Goal: Task Accomplishment & Management: Complete application form

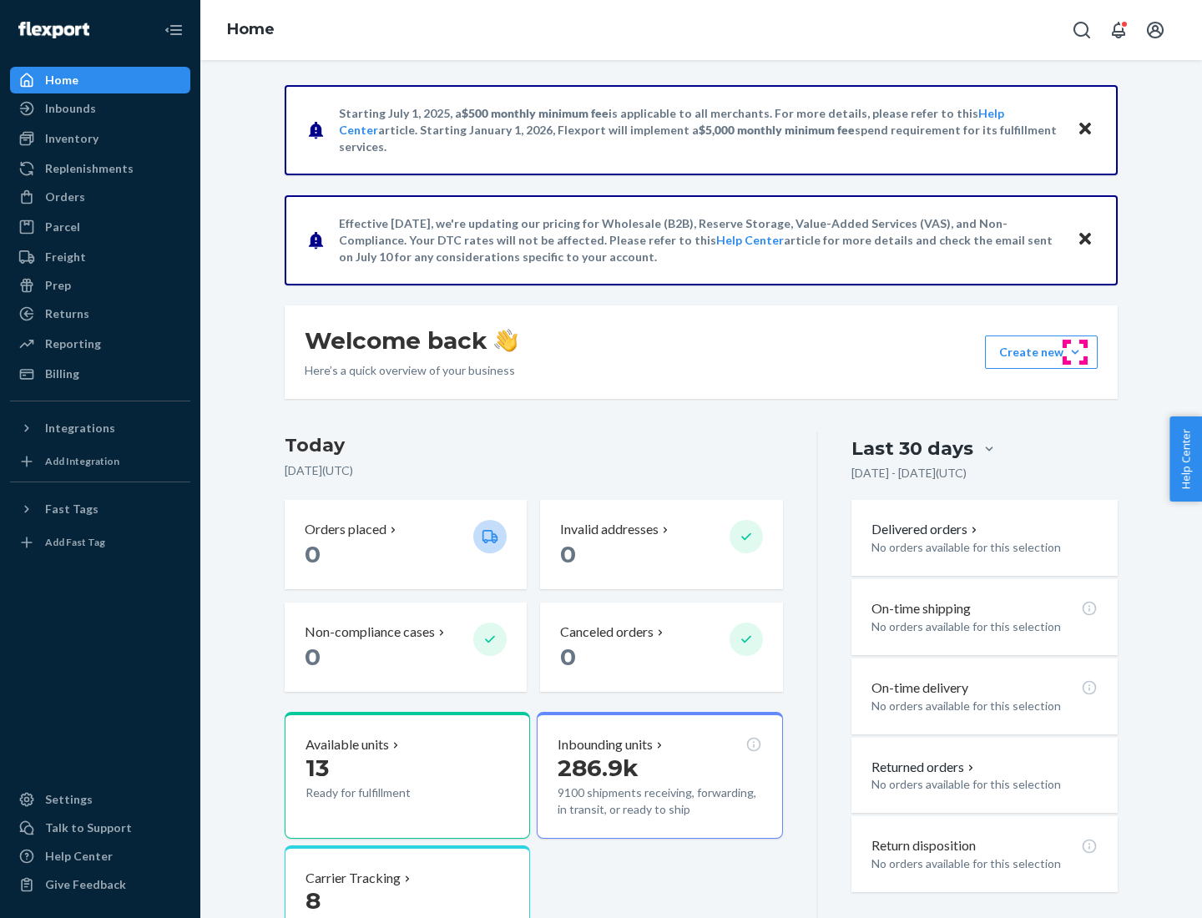
click at [1075, 352] on button "Create new Create new inbound Create new order Create new product" at bounding box center [1041, 352] width 113 height 33
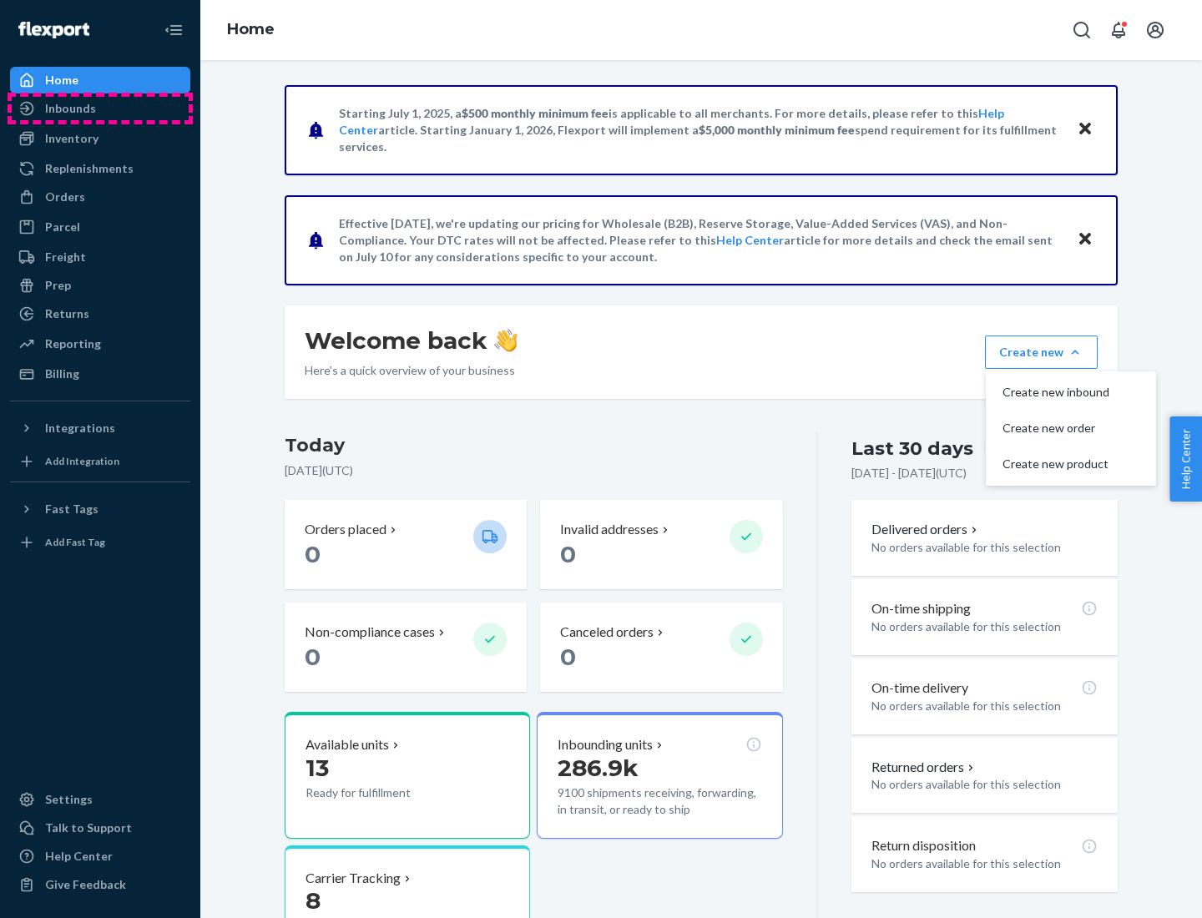
click at [100, 109] on div "Inbounds" at bounding box center [100, 108] width 177 height 23
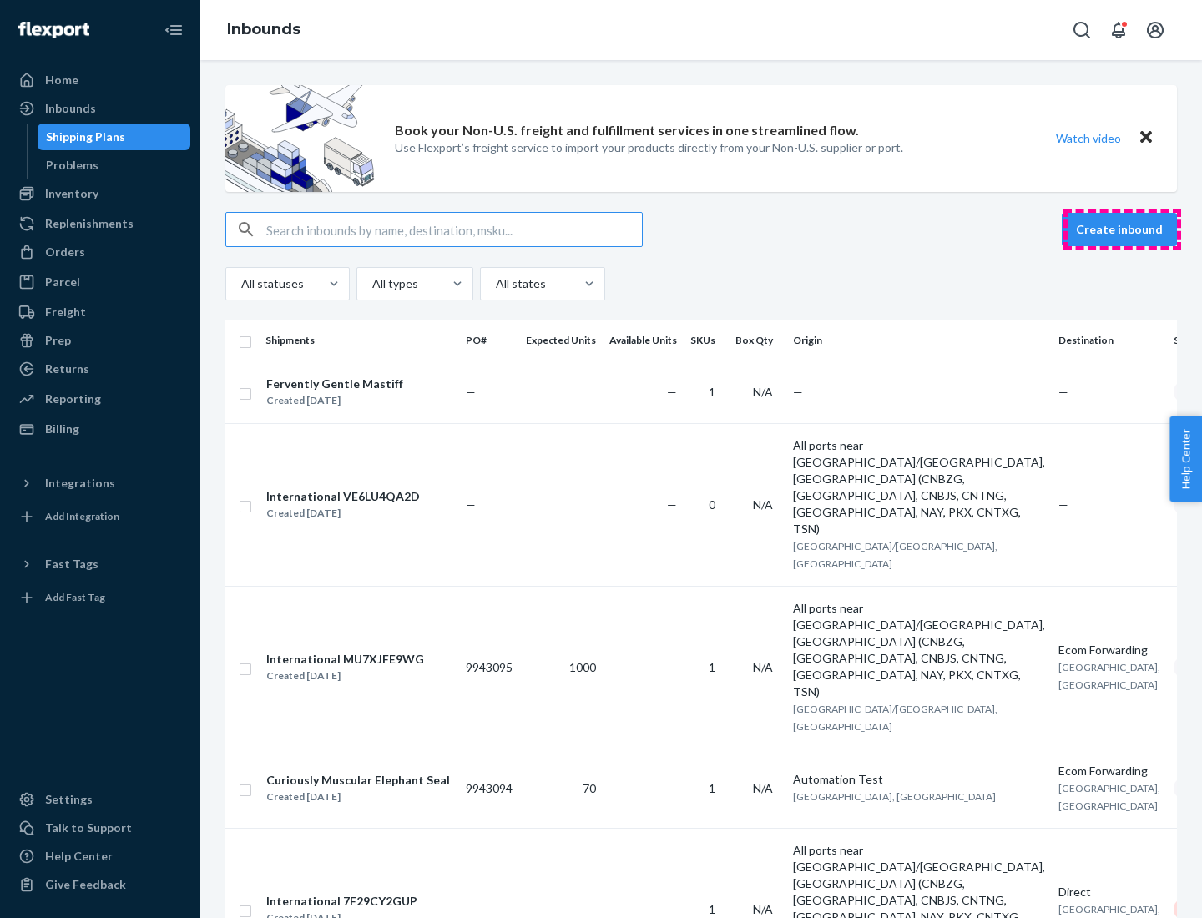
click at [1122, 230] on button "Create inbound" at bounding box center [1119, 229] width 115 height 33
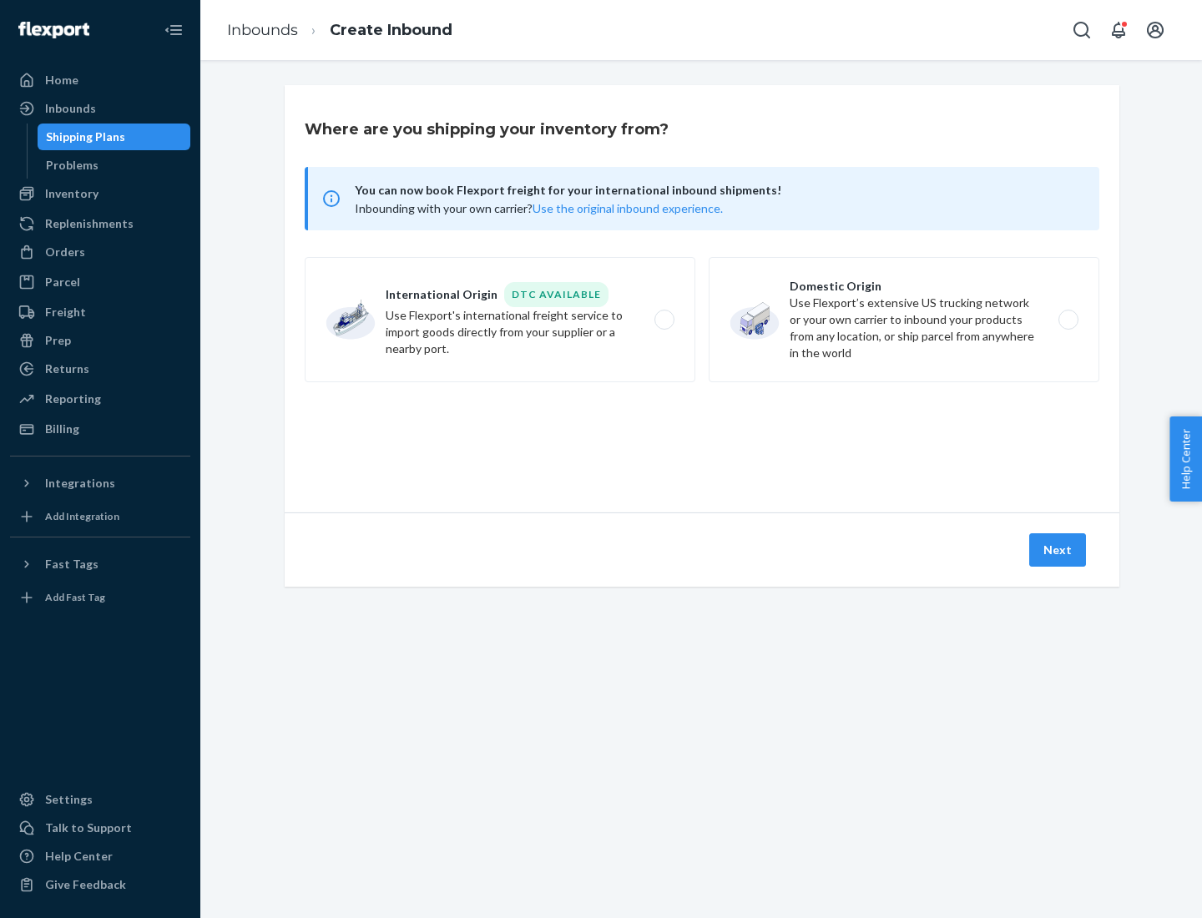
click at [904, 320] on label "Domestic Origin Use Flexport’s extensive US trucking network or your own carrie…" at bounding box center [904, 319] width 391 height 125
click at [1068, 320] on input "Domestic Origin Use Flexport’s extensive US trucking network or your own carrie…" at bounding box center [1073, 320] width 11 height 11
radio input "true"
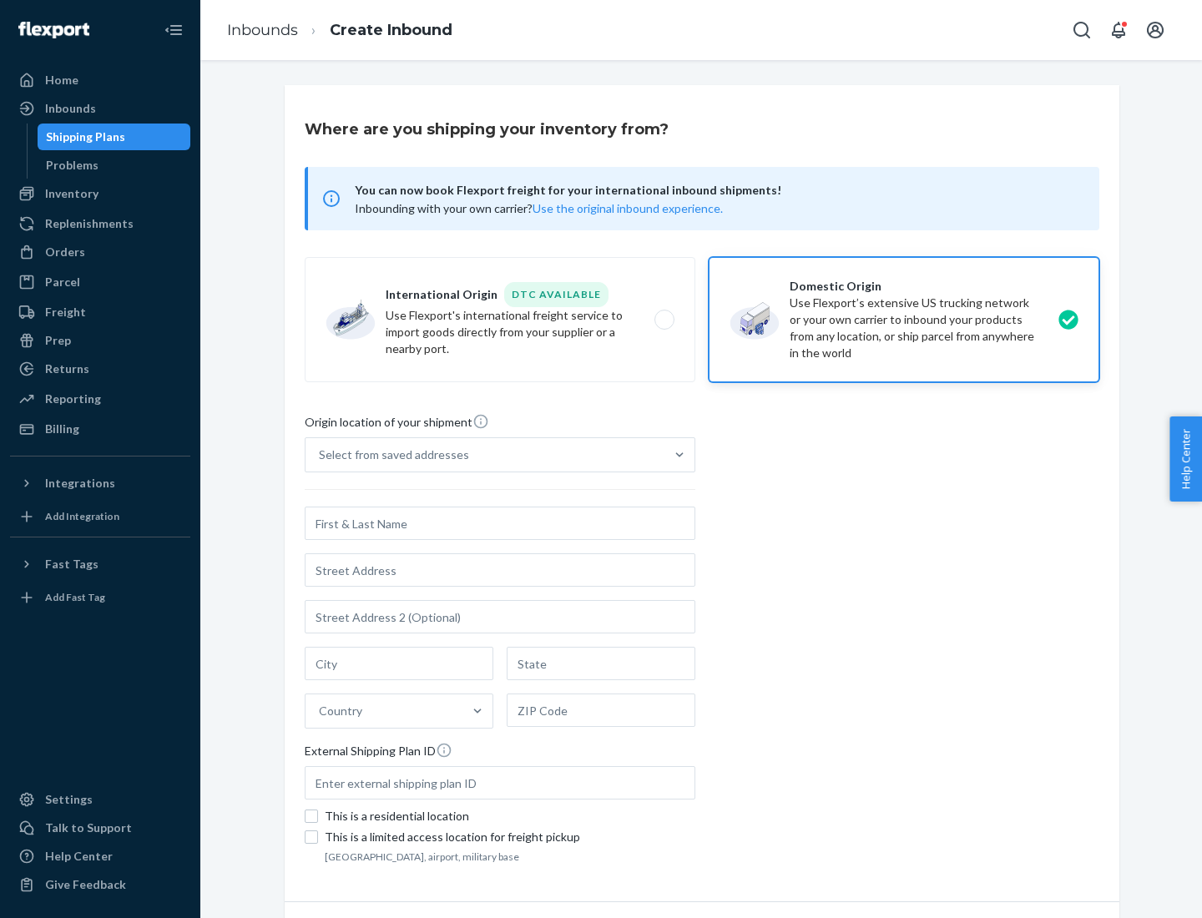
click at [390, 455] on div "Select from saved addresses" at bounding box center [394, 455] width 150 height 17
click at [321, 455] on input "Select from saved addresses" at bounding box center [320, 455] width 2 height 17
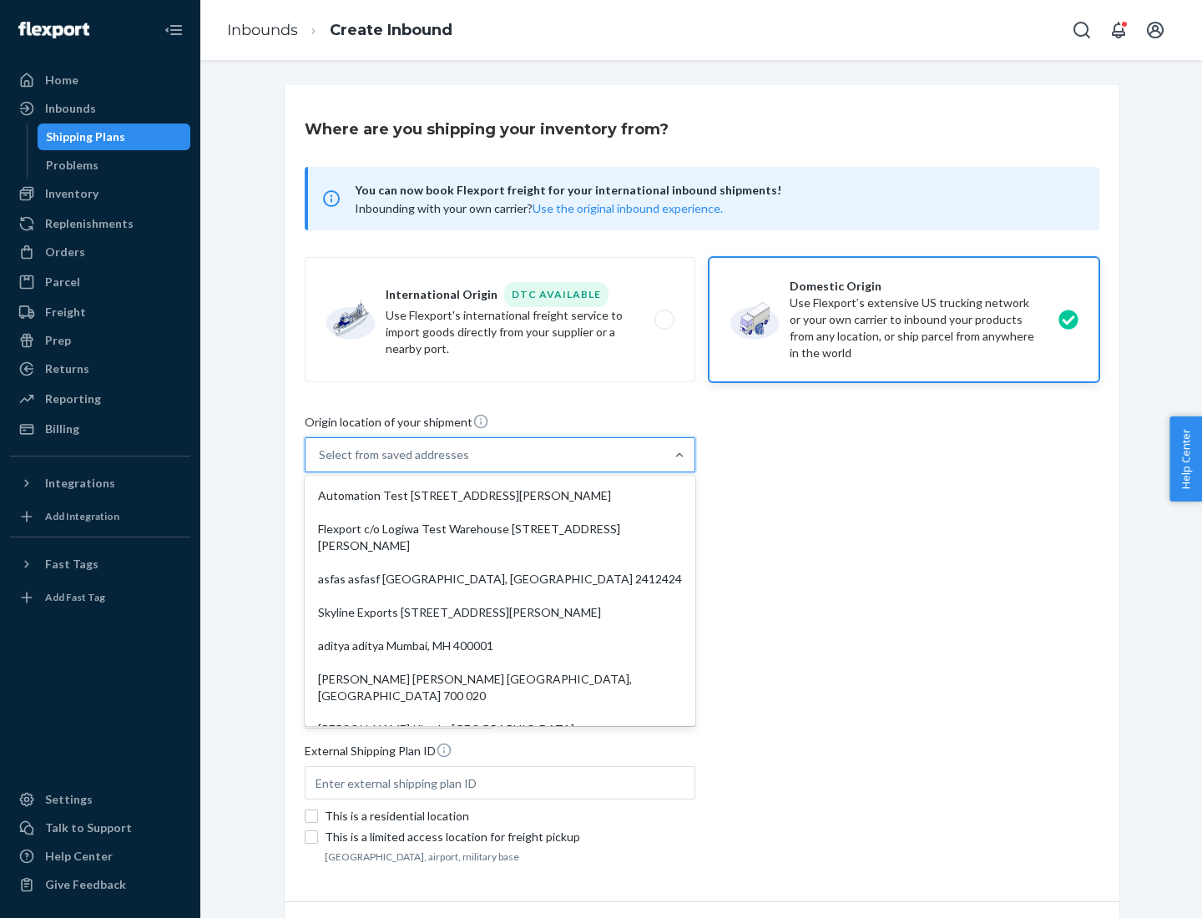
scroll to position [7, 0]
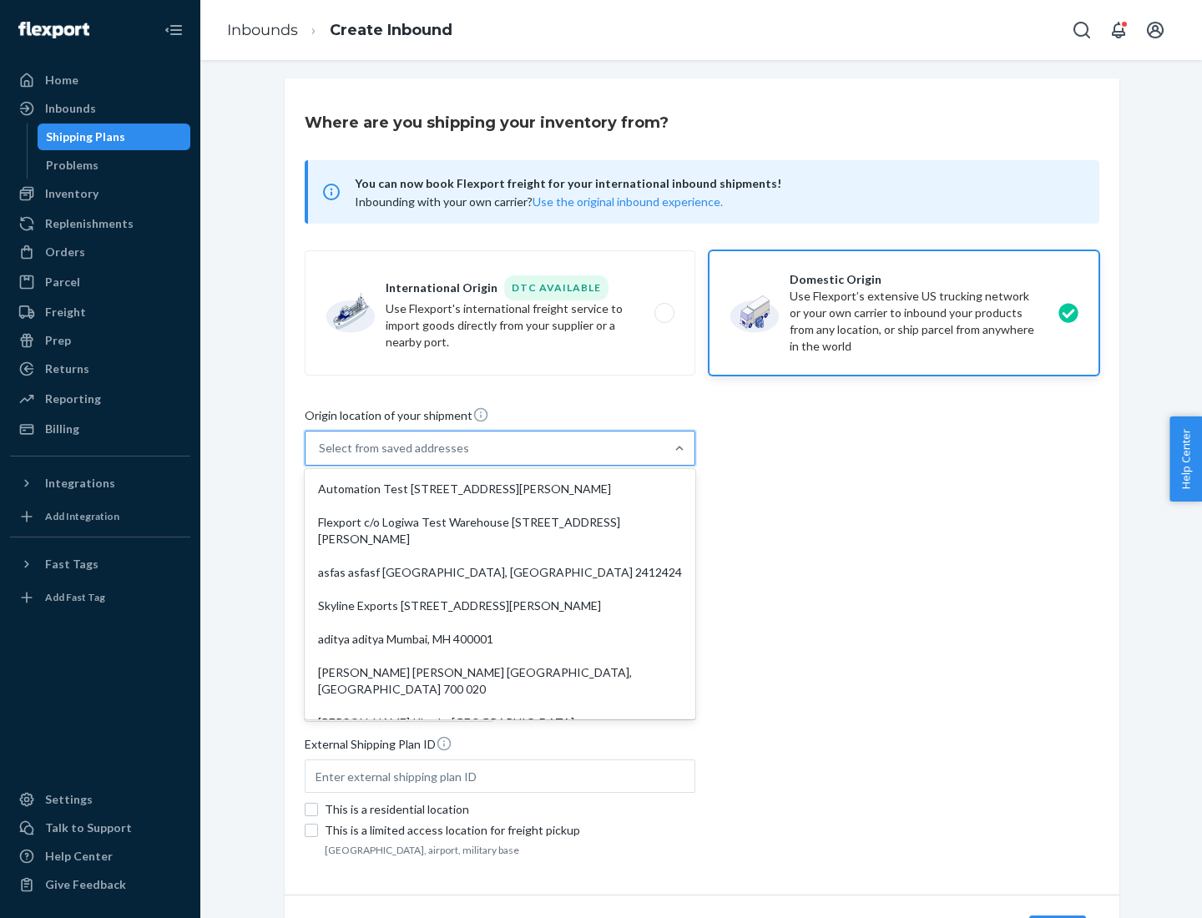
click at [500, 489] on div "Automation Test [STREET_ADDRESS][PERSON_NAME]" at bounding box center [500, 489] width 384 height 33
click at [321, 457] on input "option Automation Test [STREET_ADDRESS][PERSON_NAME]. 9 results available. Use …" at bounding box center [320, 448] width 2 height 17
type input "Automation Test"
type input "9th Floor"
type input "[GEOGRAPHIC_DATA]"
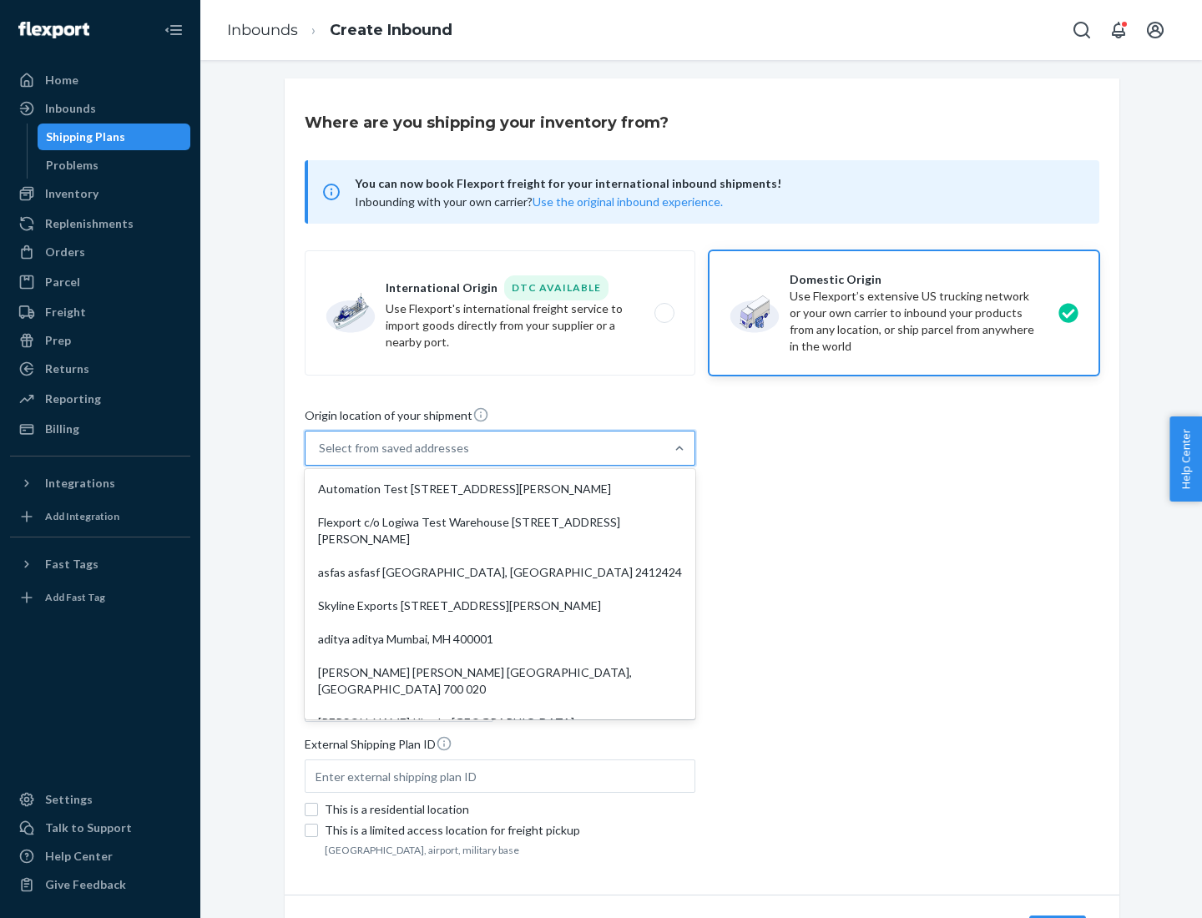
type input "CA"
type input "94104"
type input "[STREET_ADDRESS][PERSON_NAME]"
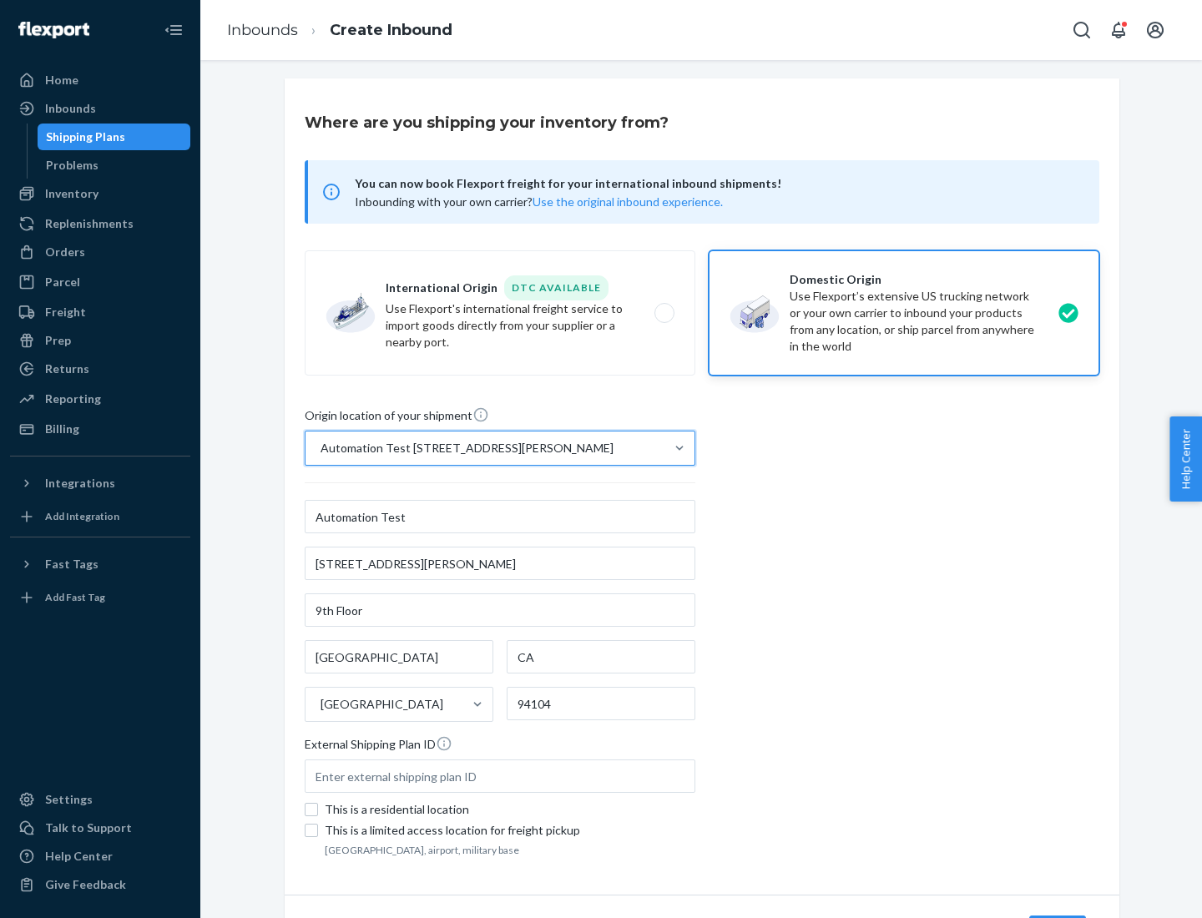
scroll to position [98, 0]
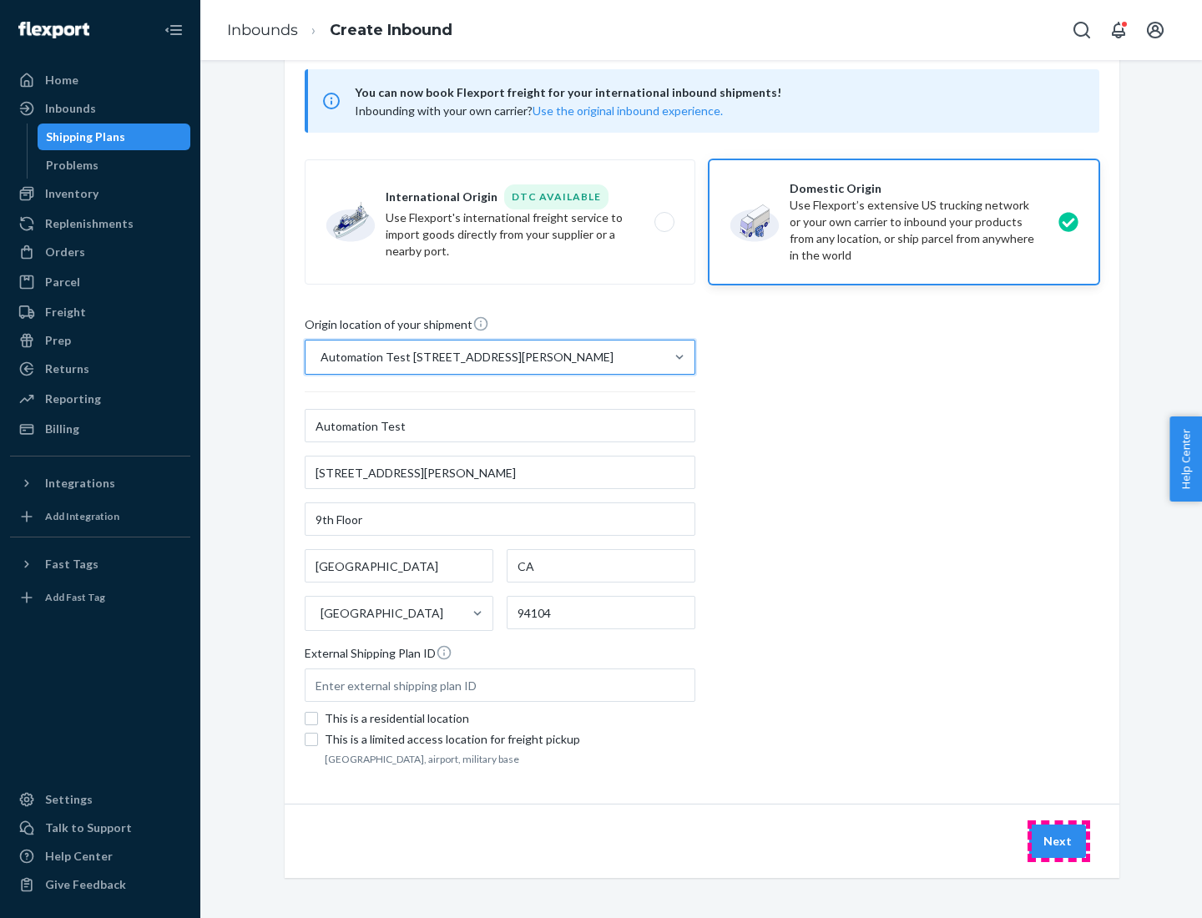
click at [1059, 842] on button "Next" at bounding box center [1057, 841] width 57 height 33
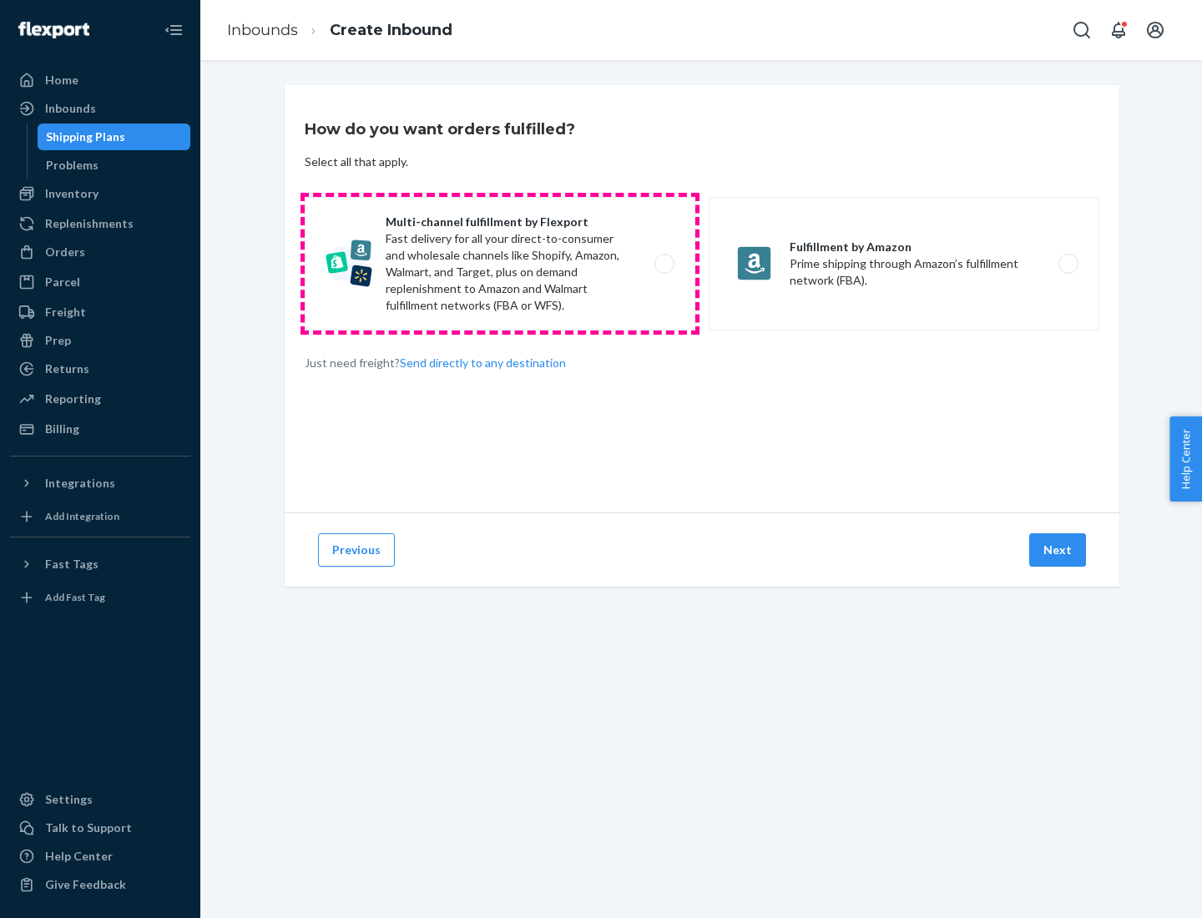
click at [500, 264] on label "Multi-channel fulfillment by Flexport Fast delivery for all your direct-to-cons…" at bounding box center [500, 264] width 391 height 134
click at [664, 264] on input "Multi-channel fulfillment by Flexport Fast delivery for all your direct-to-cons…" at bounding box center [669, 264] width 11 height 11
radio input "true"
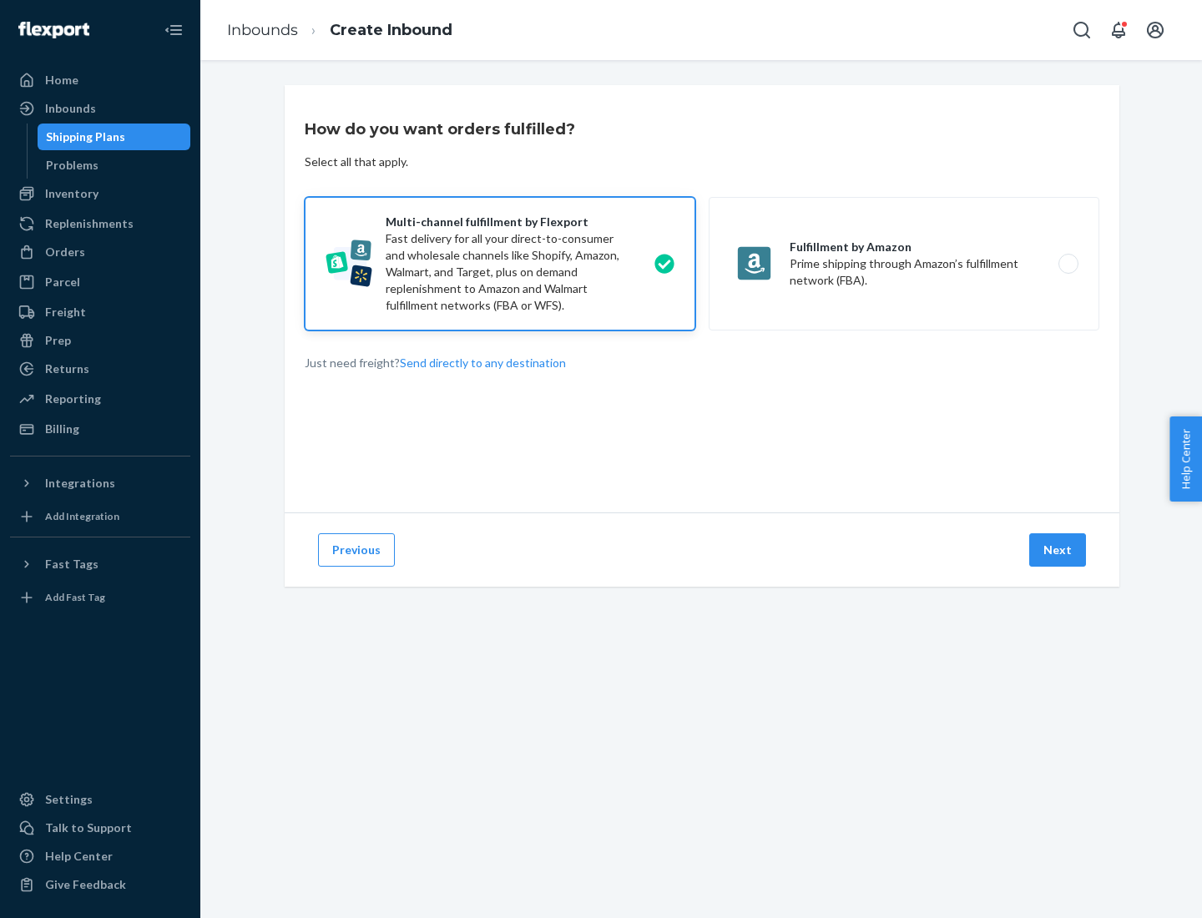
click at [1059, 550] on button "Next" at bounding box center [1057, 550] width 57 height 33
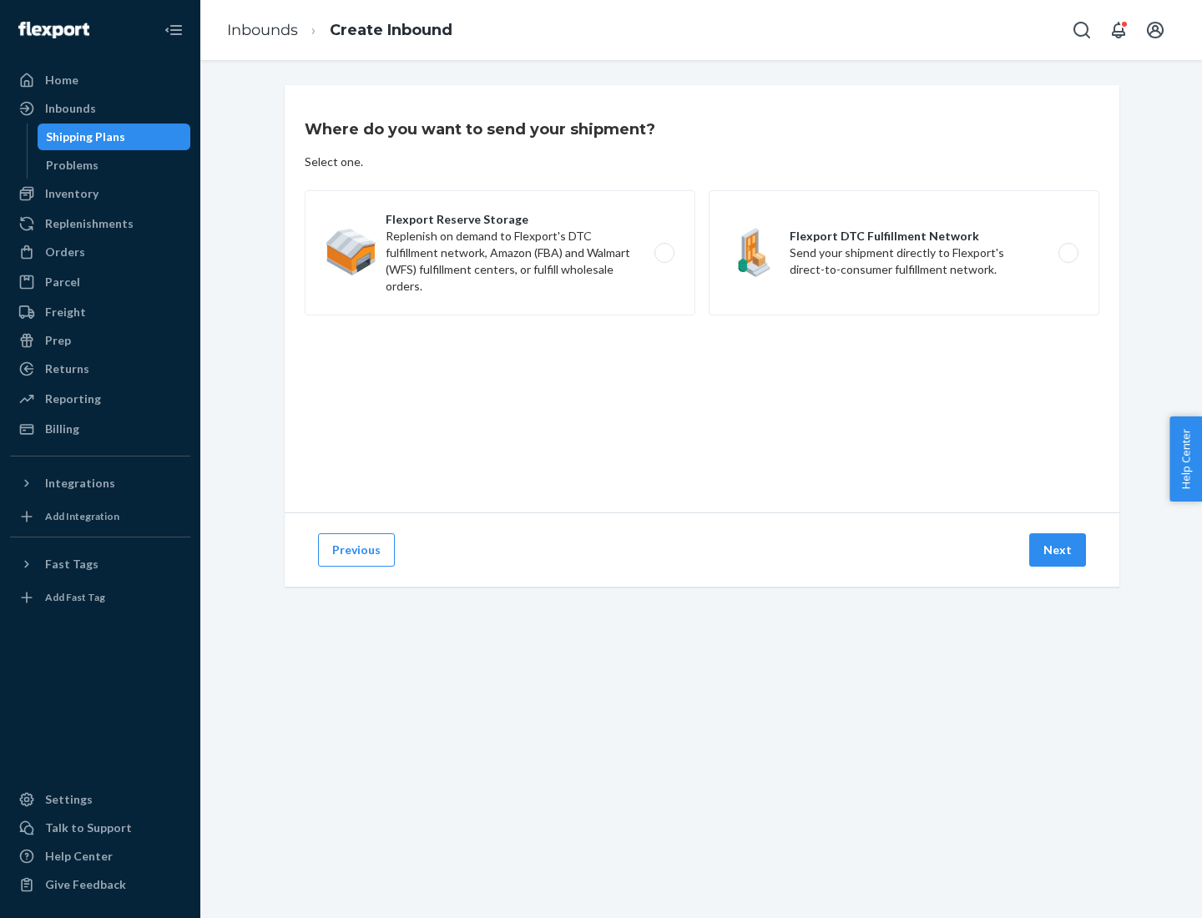
click at [904, 253] on label "Flexport DTC Fulfillment Network Send your shipment directly to Flexport's dire…" at bounding box center [904, 252] width 391 height 125
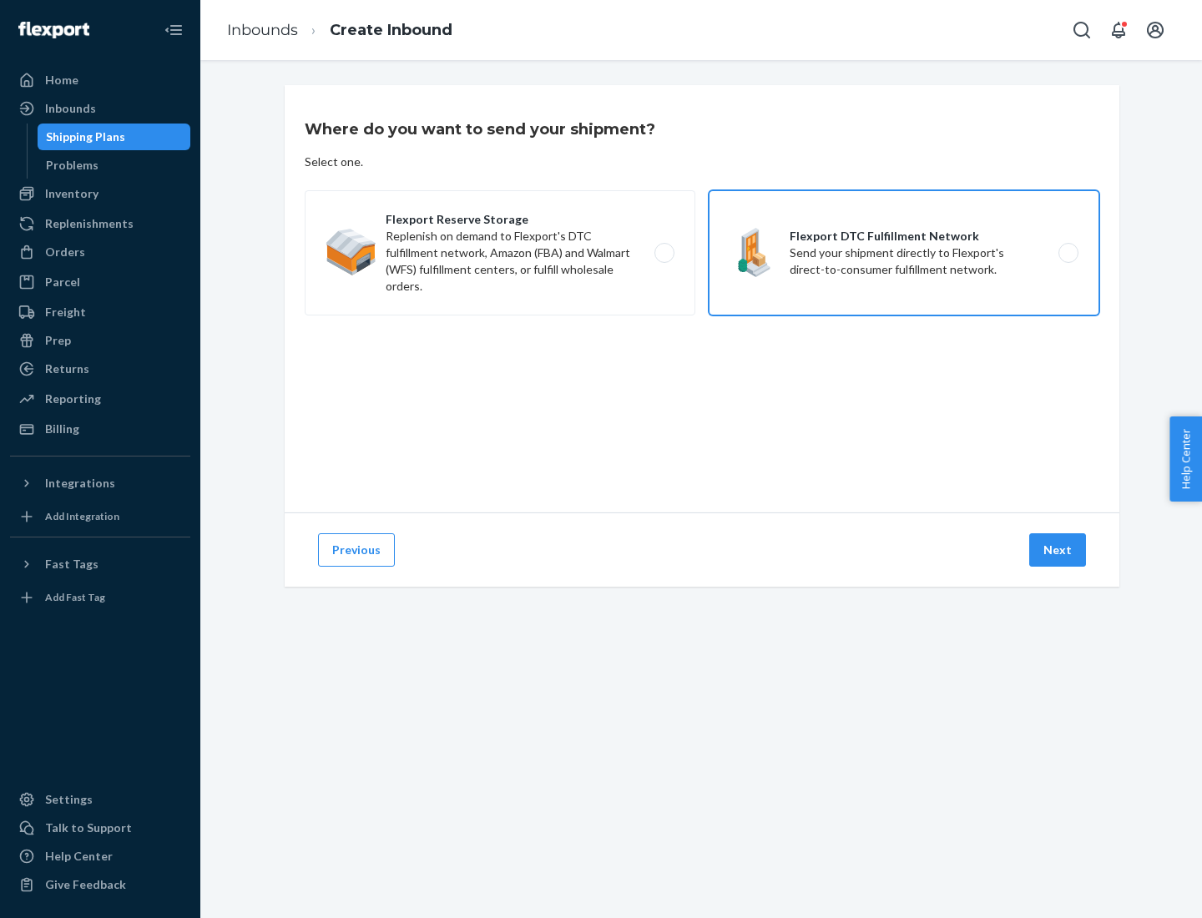
click at [1068, 253] on input "Flexport DTC Fulfillment Network Send your shipment directly to Flexport's dire…" at bounding box center [1073, 253] width 11 height 11
radio input "true"
click at [1059, 550] on button "Next" at bounding box center [1057, 550] width 57 height 33
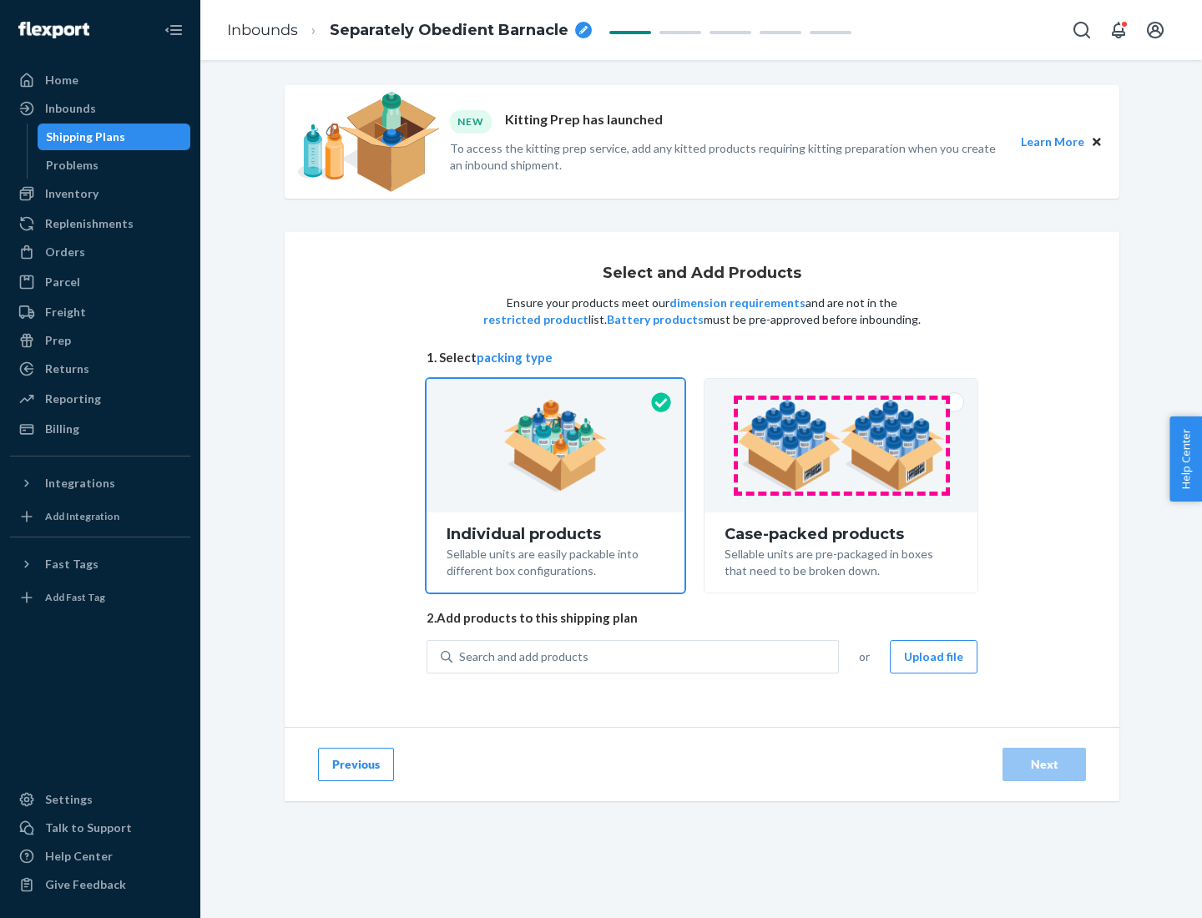
click at [842, 446] on img at bounding box center [841, 446] width 208 height 92
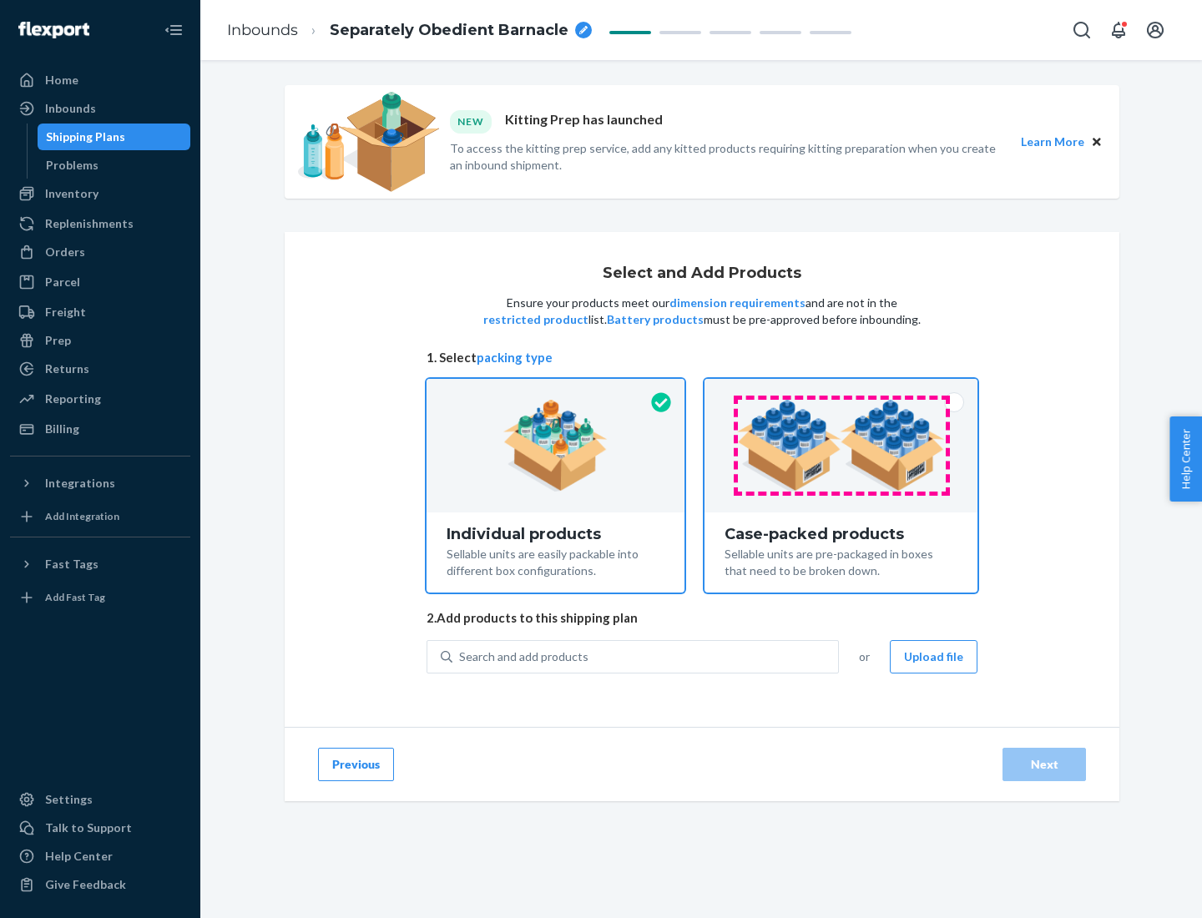
click at [842, 390] on input "Case-packed products Sellable units are pre-packaged in boxes that need to be b…" at bounding box center [841, 384] width 11 height 11
radio input "true"
radio input "false"
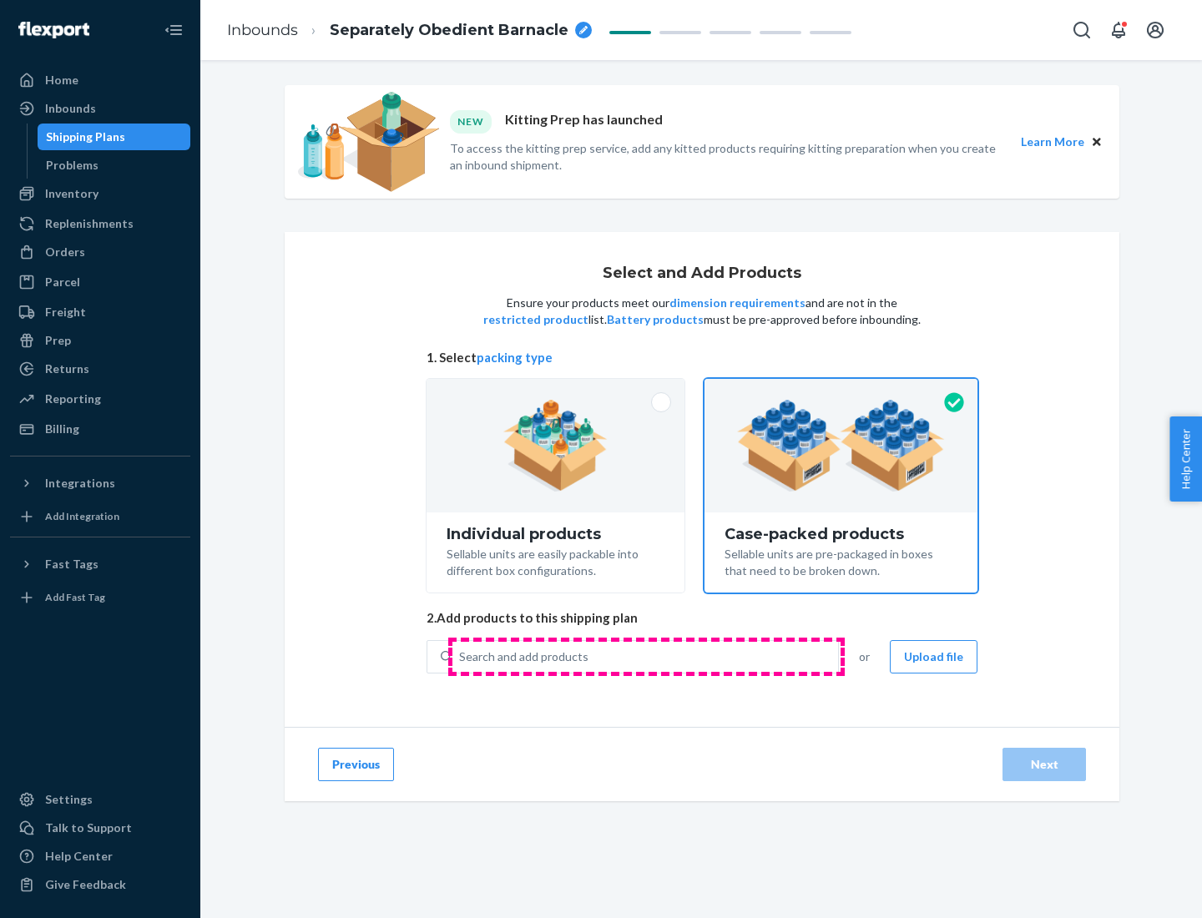
click at [646, 656] on div "Search and add products" at bounding box center [646, 657] width 386 height 30
click at [461, 656] on input "Search and add products" at bounding box center [460, 657] width 2 height 17
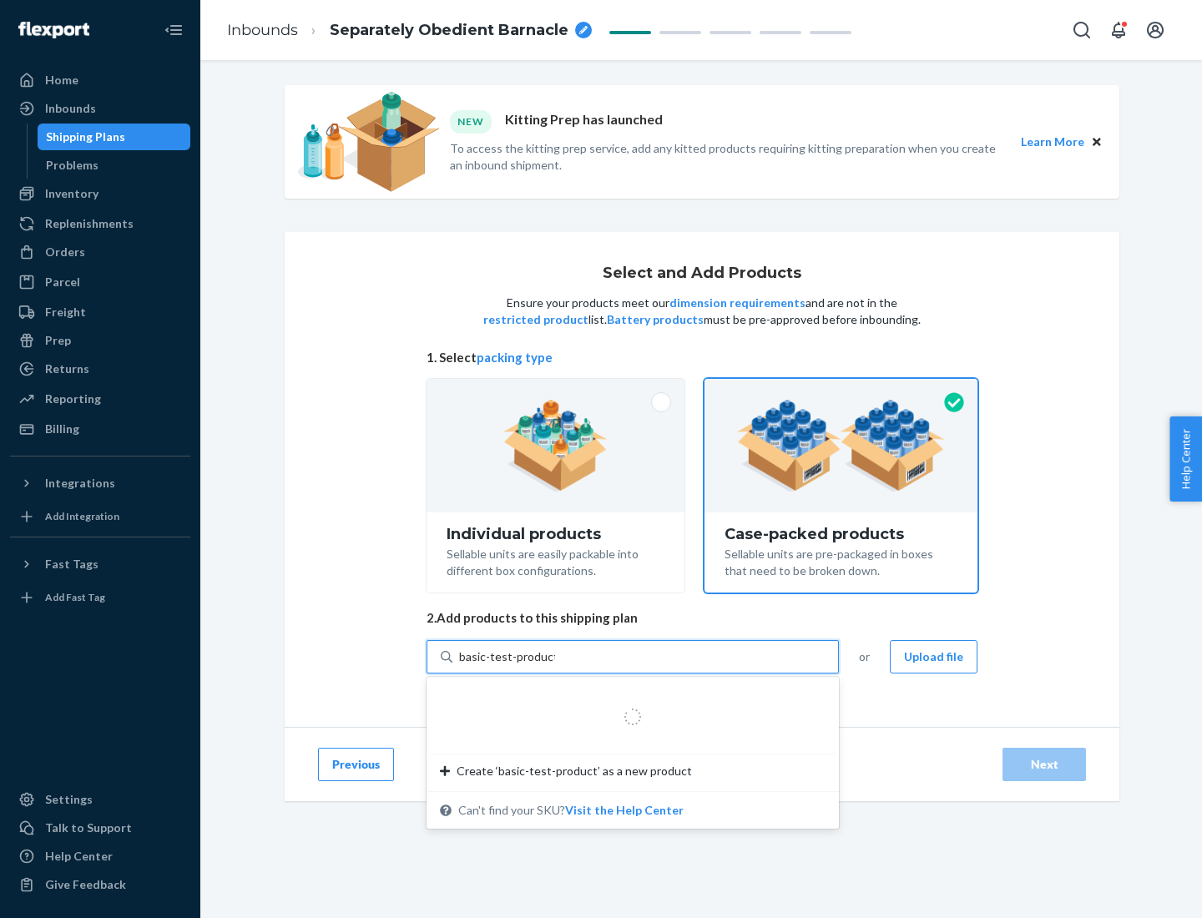
type input "basic-test-product-1"
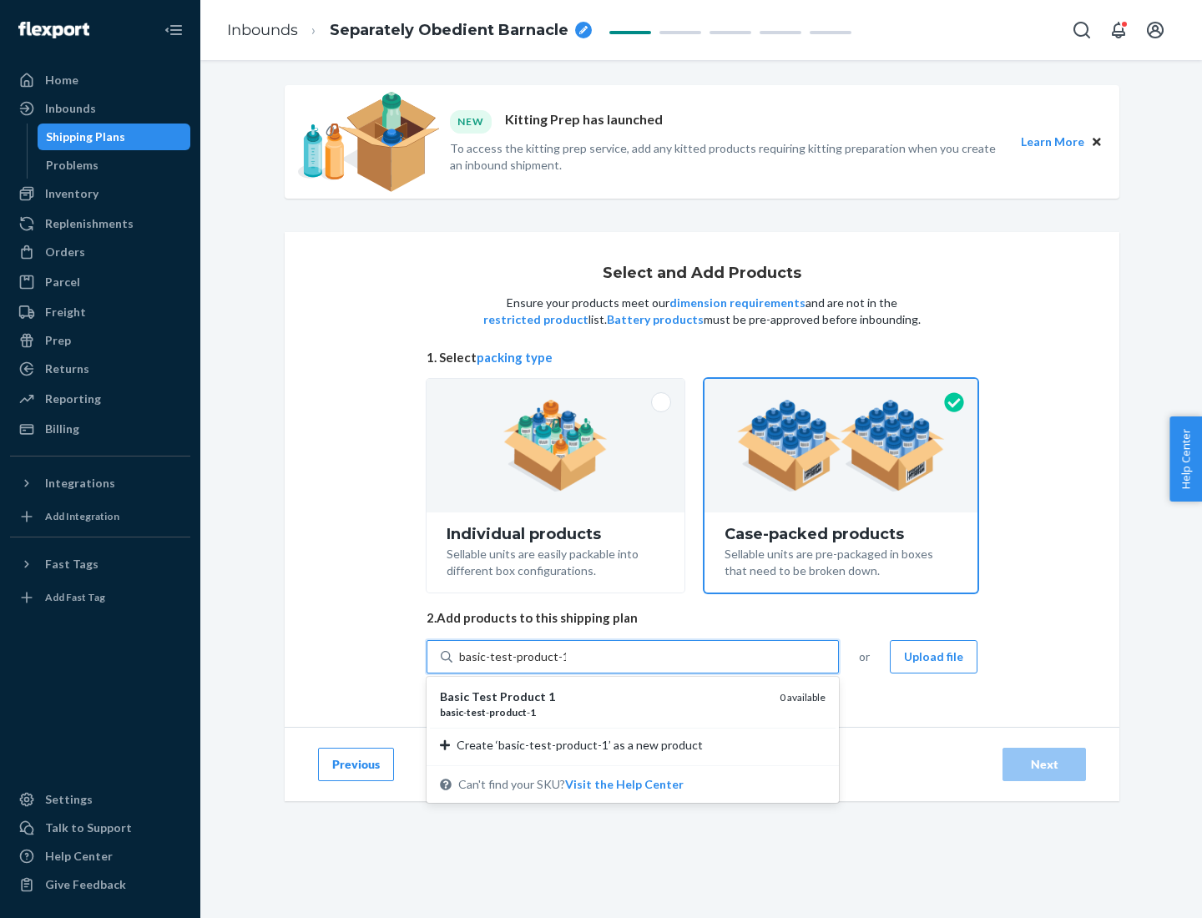
click at [604, 712] on div "basic - test - product - 1" at bounding box center [603, 713] width 326 height 14
click at [566, 665] on input "basic-test-product-1" at bounding box center [512, 657] width 107 height 17
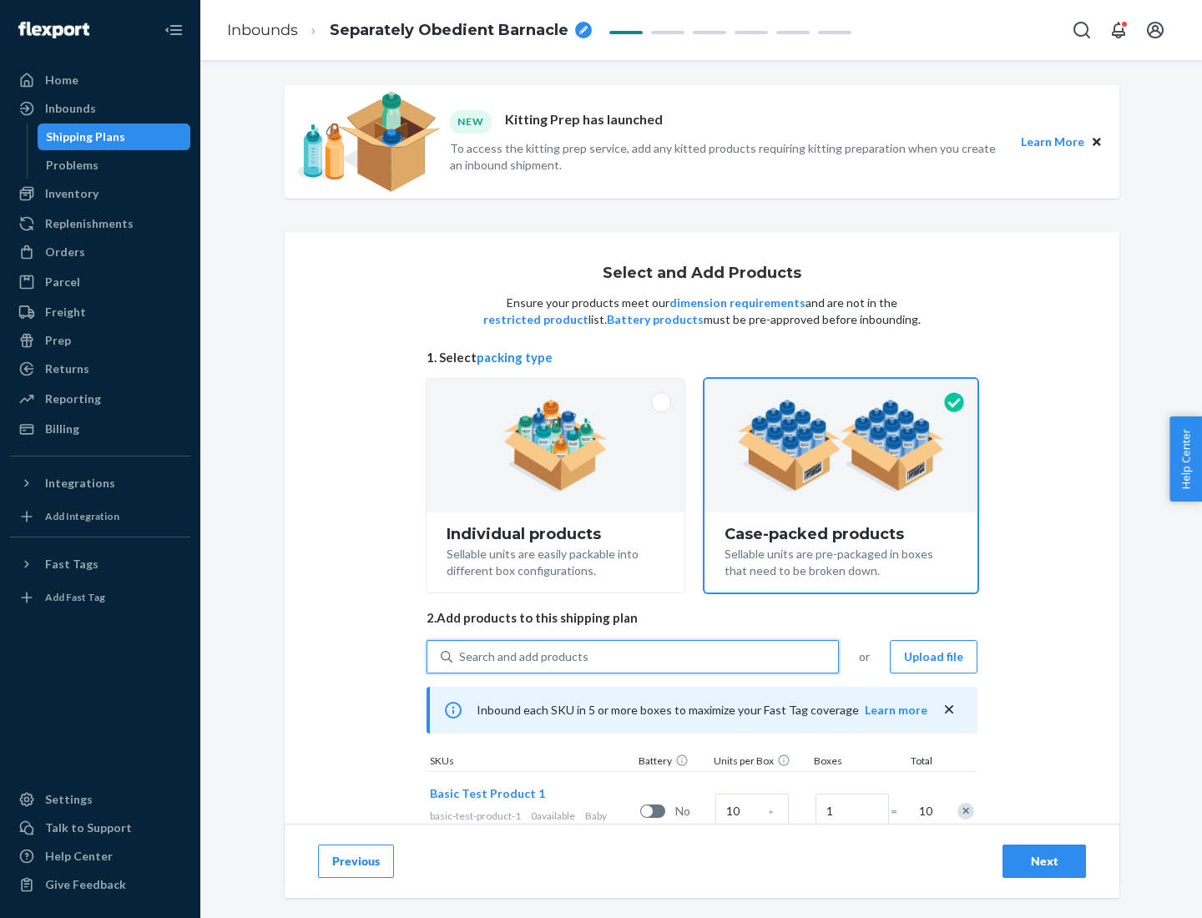
scroll to position [60, 0]
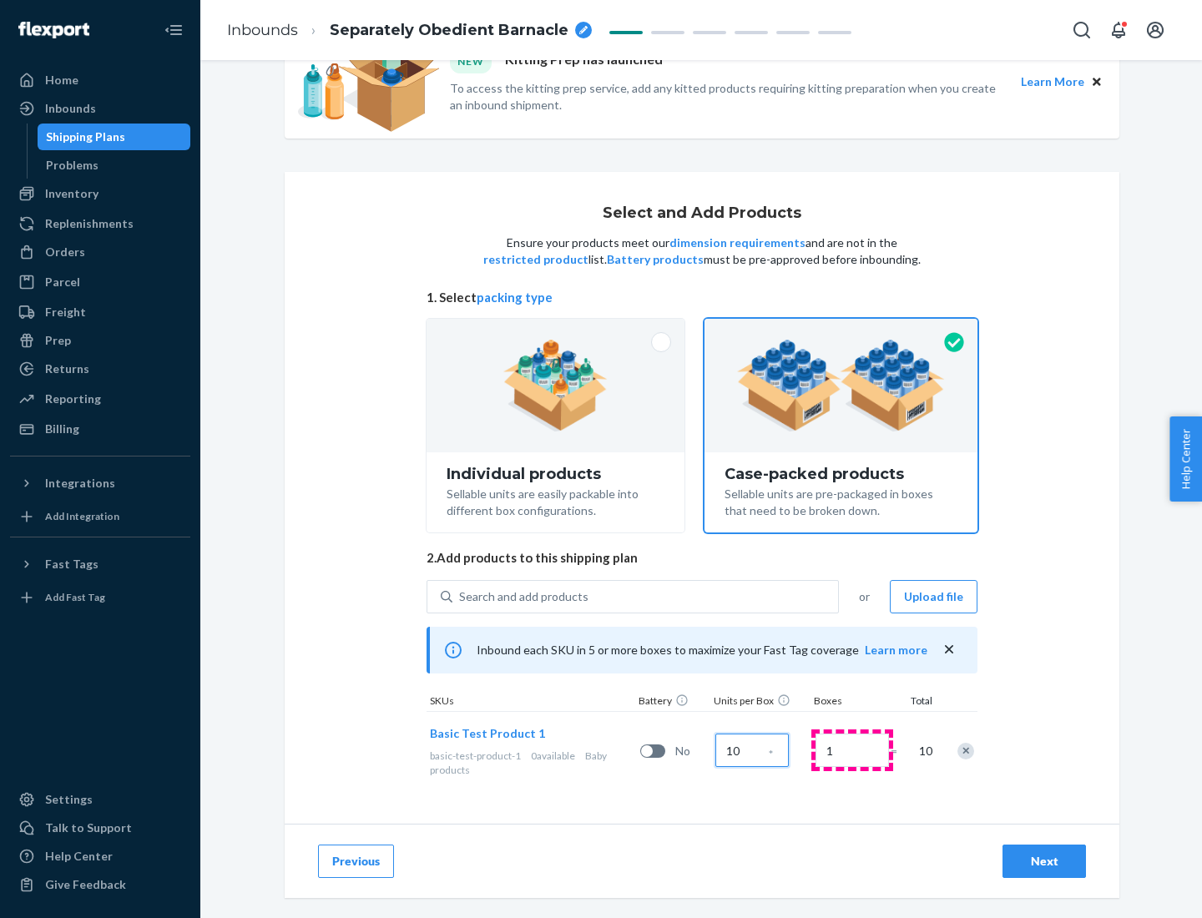
type input "10"
type input "7"
click at [1045, 862] on div "Next" at bounding box center [1044, 861] width 55 height 17
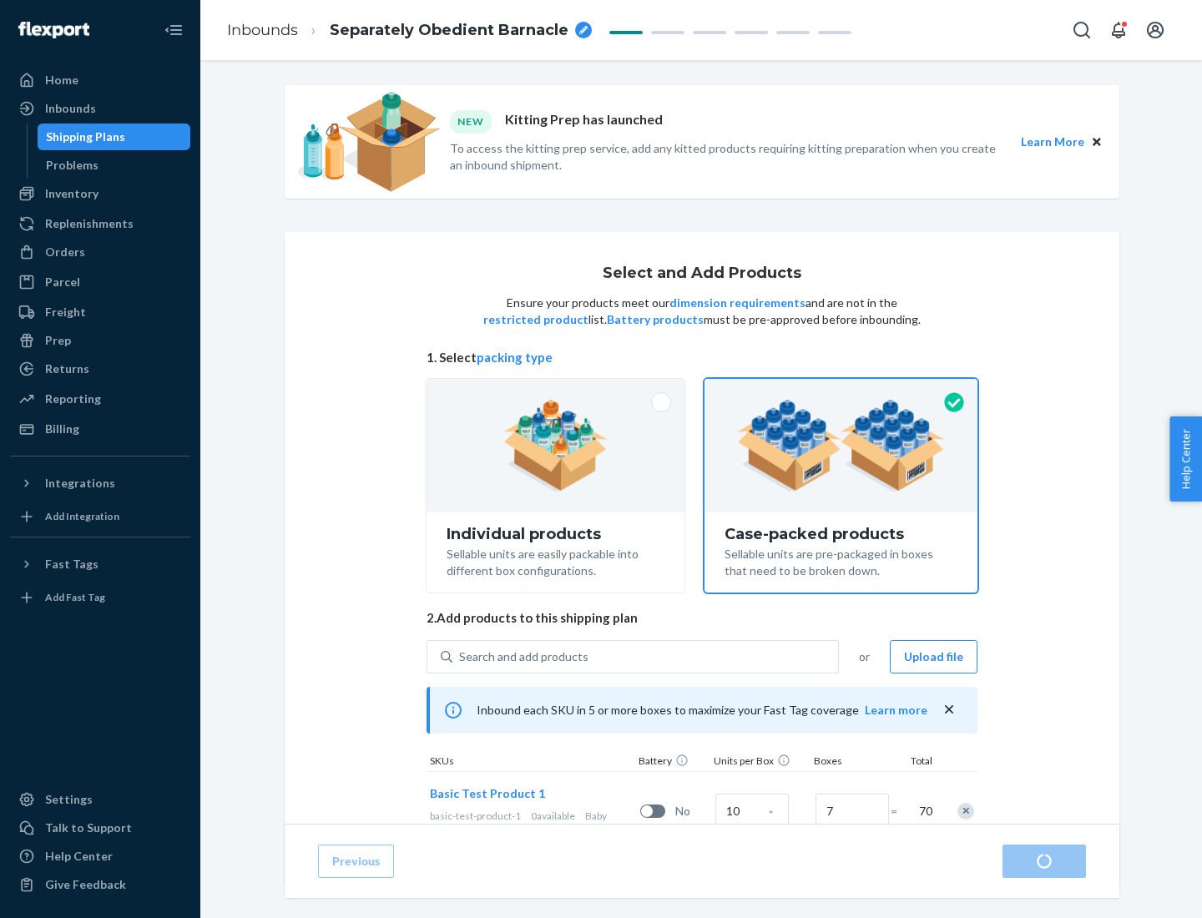
radio input "true"
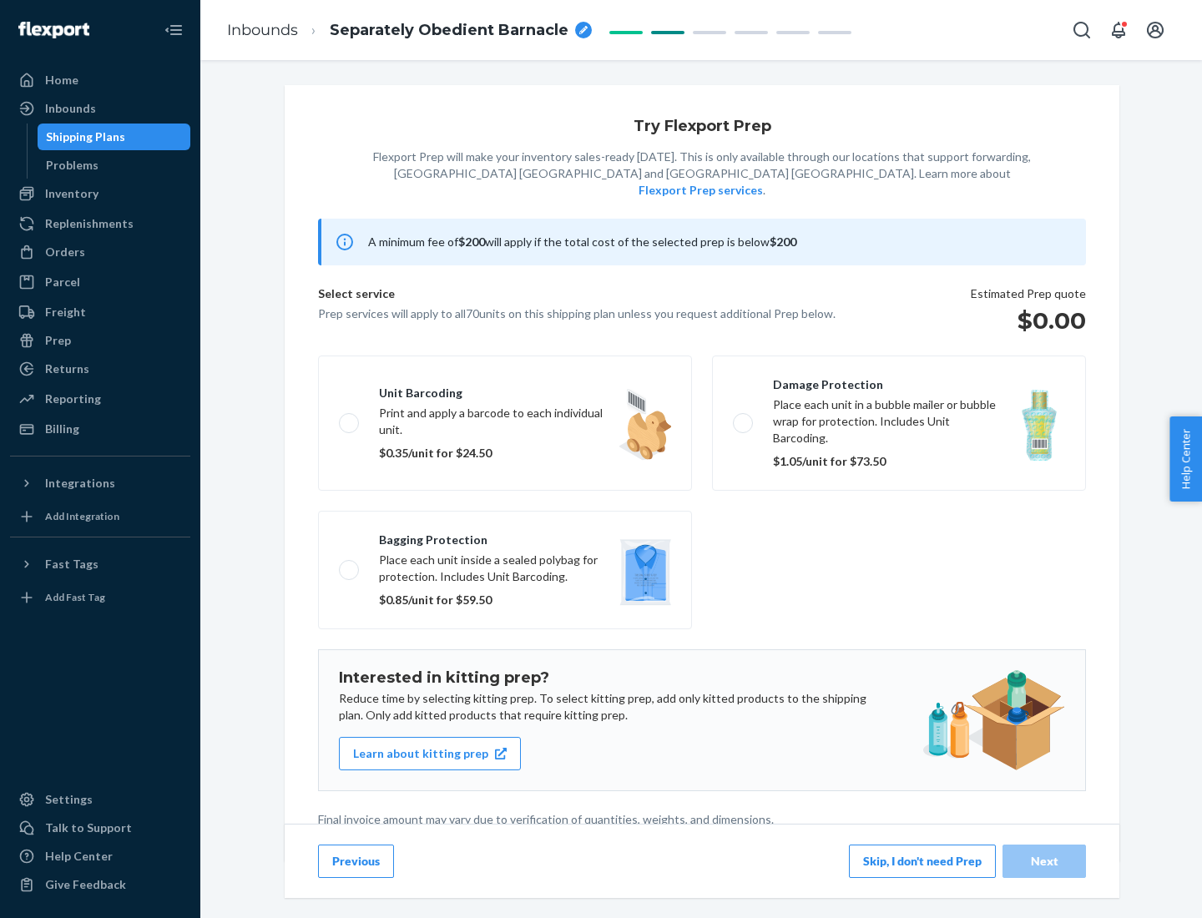
scroll to position [4, 0]
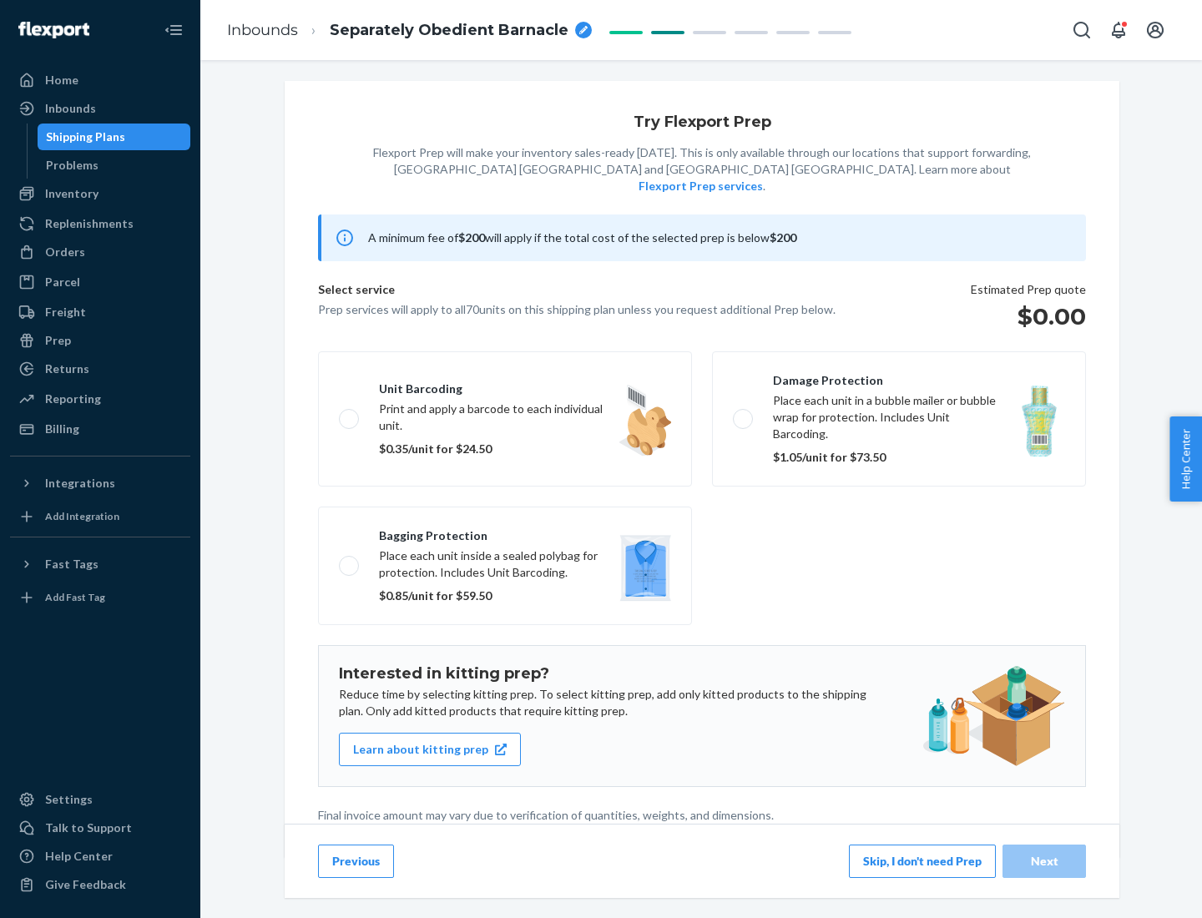
click at [505, 532] on label "Bagging protection Place each unit inside a sealed polybag for protection. Incl…" at bounding box center [505, 566] width 374 height 119
click at [350, 560] on input "Bagging protection Place each unit inside a sealed polybag for protection. Incl…" at bounding box center [344, 565] width 11 height 11
checkbox input "true"
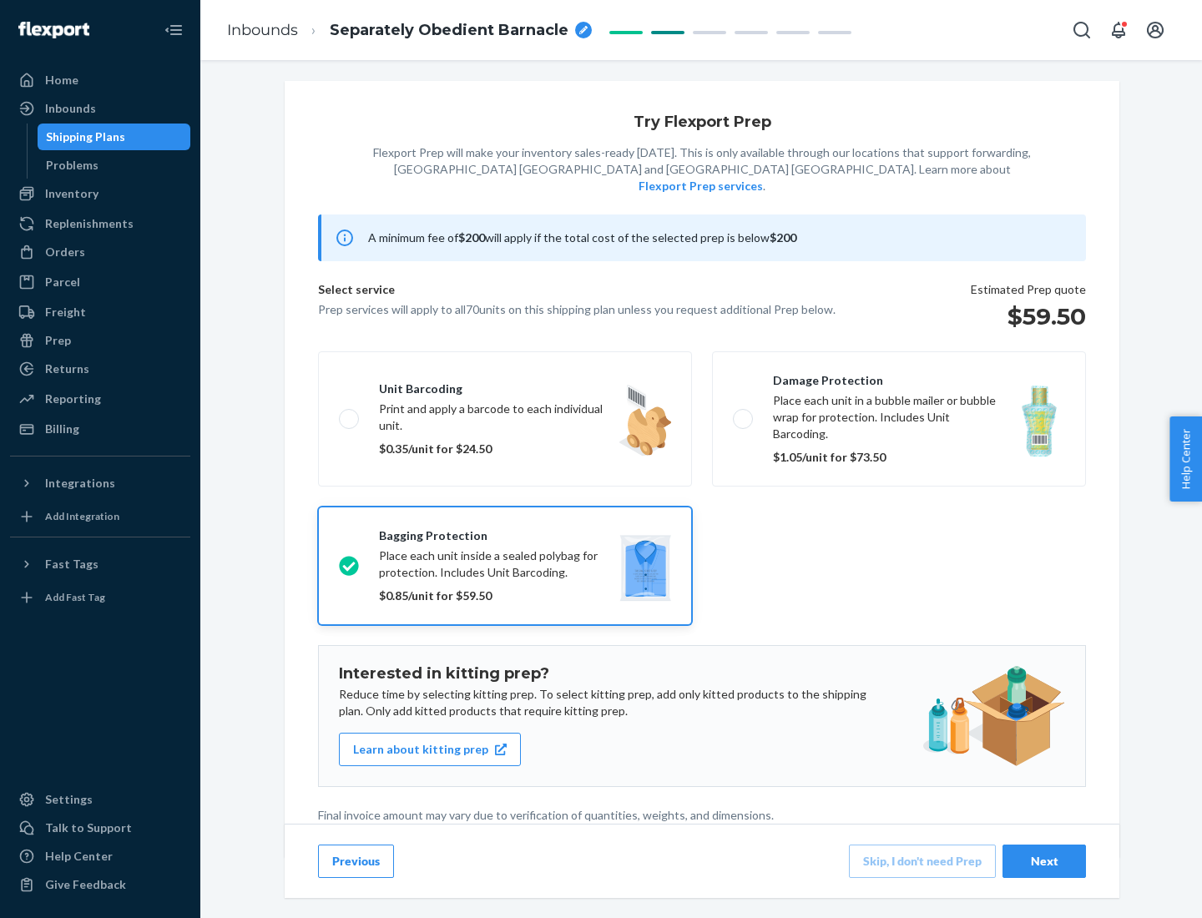
click at [1045, 861] on div "Next" at bounding box center [1044, 861] width 55 height 17
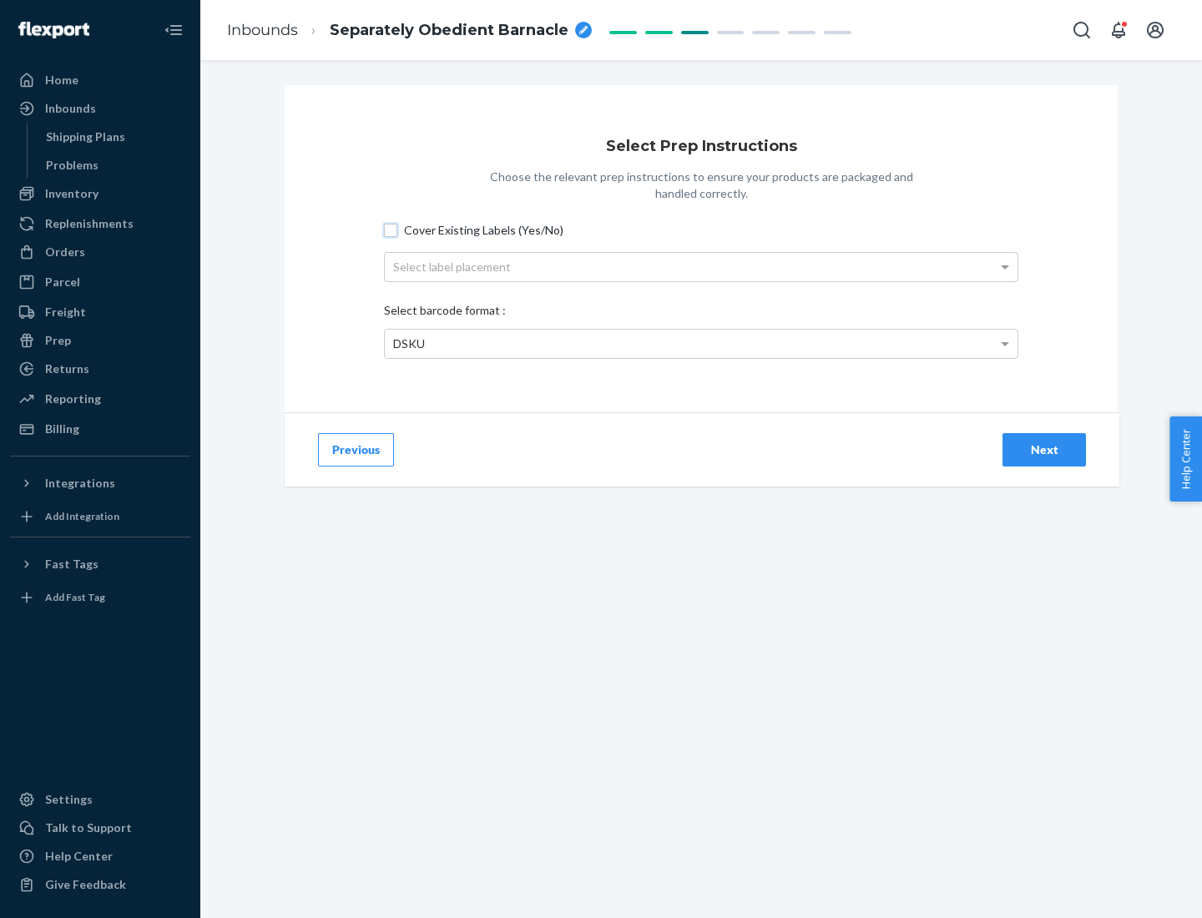
click at [391, 230] on input "Cover Existing Labels (Yes/No)" at bounding box center [390, 230] width 13 height 13
checkbox input "true"
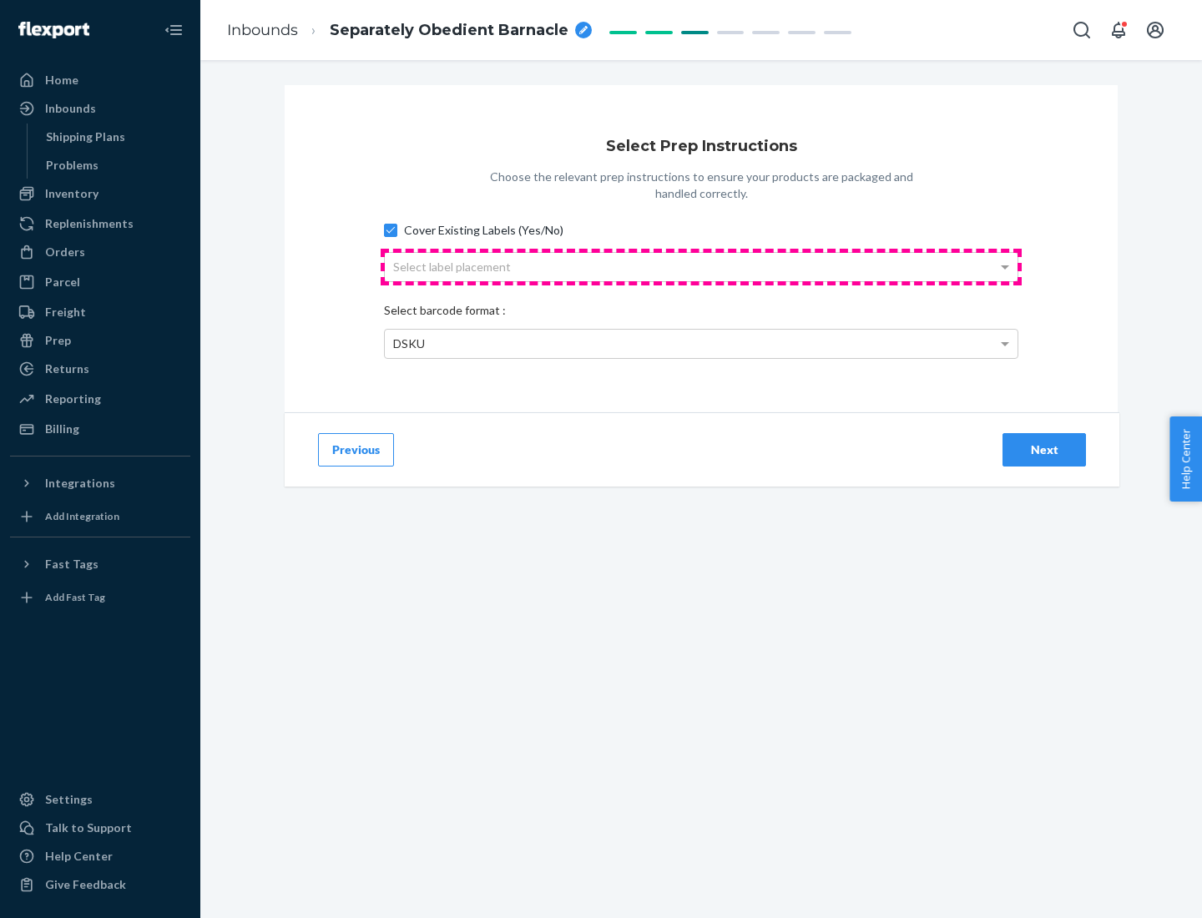
click at [701, 266] on div "Select label placement" at bounding box center [701, 267] width 633 height 28
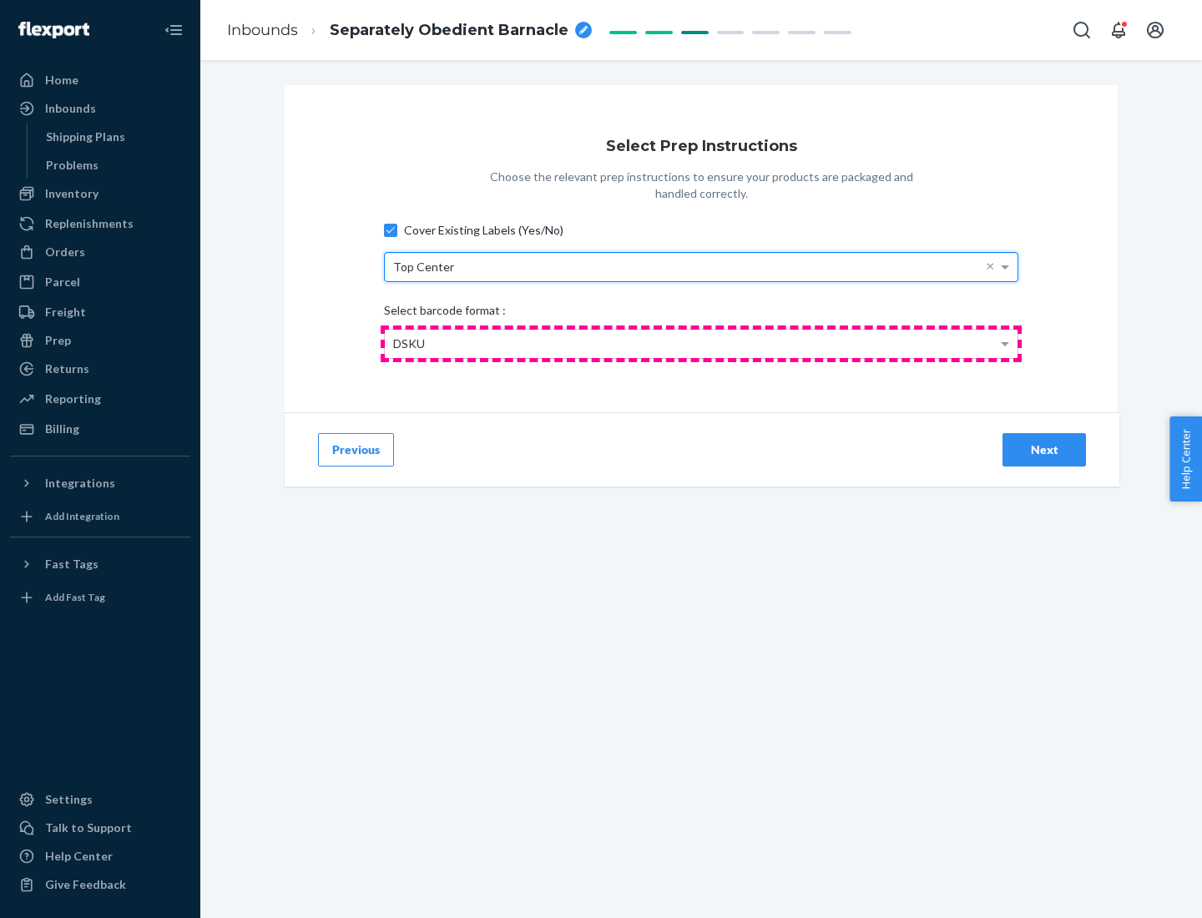
click at [701, 343] on div "DSKU" at bounding box center [701, 344] width 633 height 28
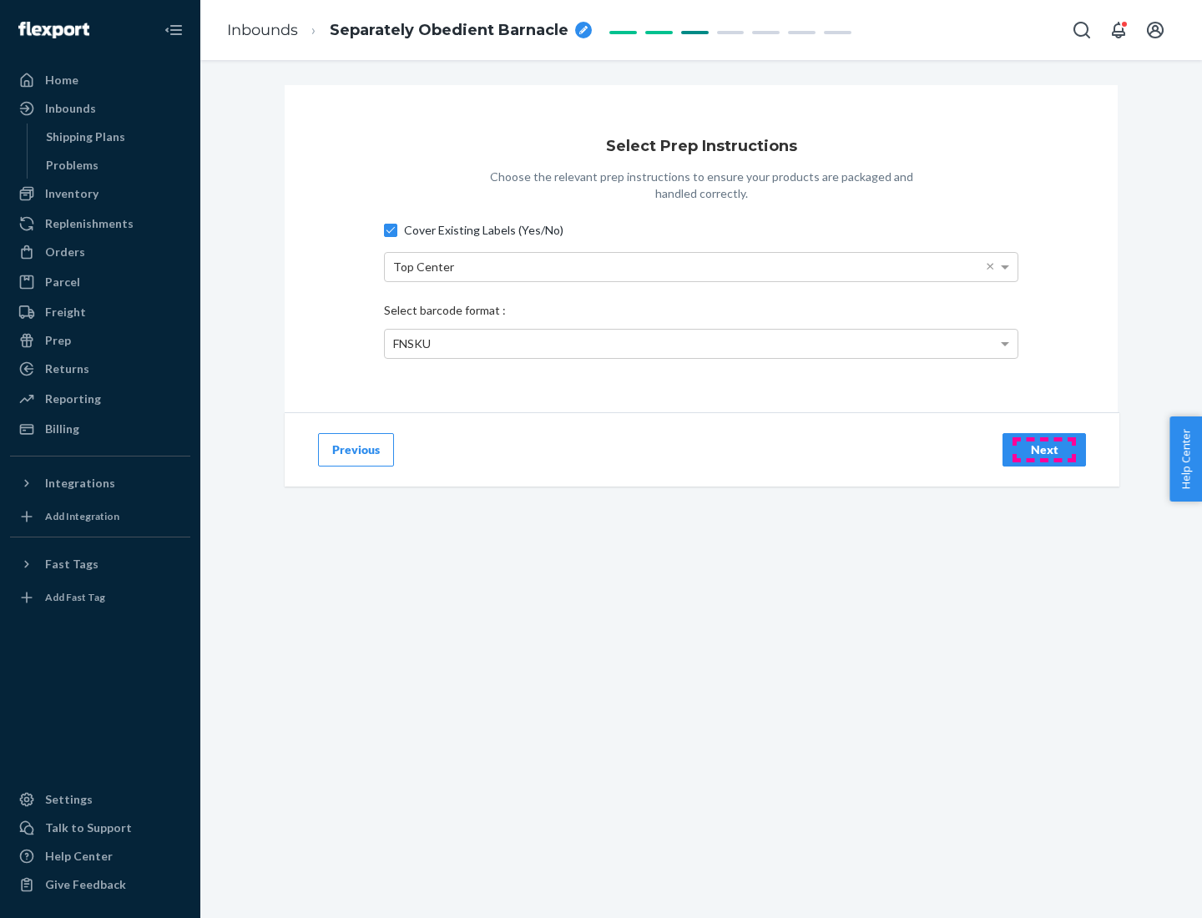
click at [1045, 449] on div "Next" at bounding box center [1044, 450] width 55 height 17
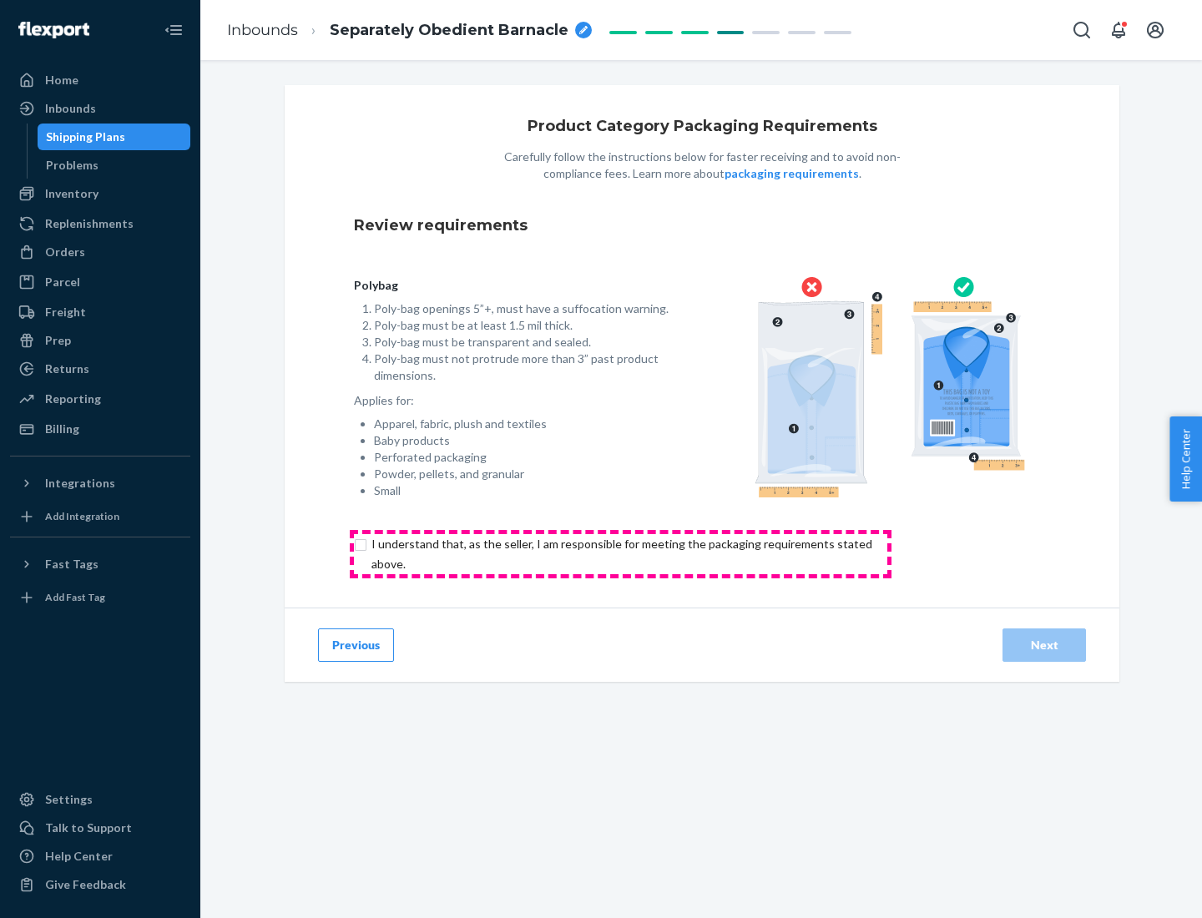
click at [620, 554] on input "checkbox" at bounding box center [631, 554] width 555 height 40
checkbox input "true"
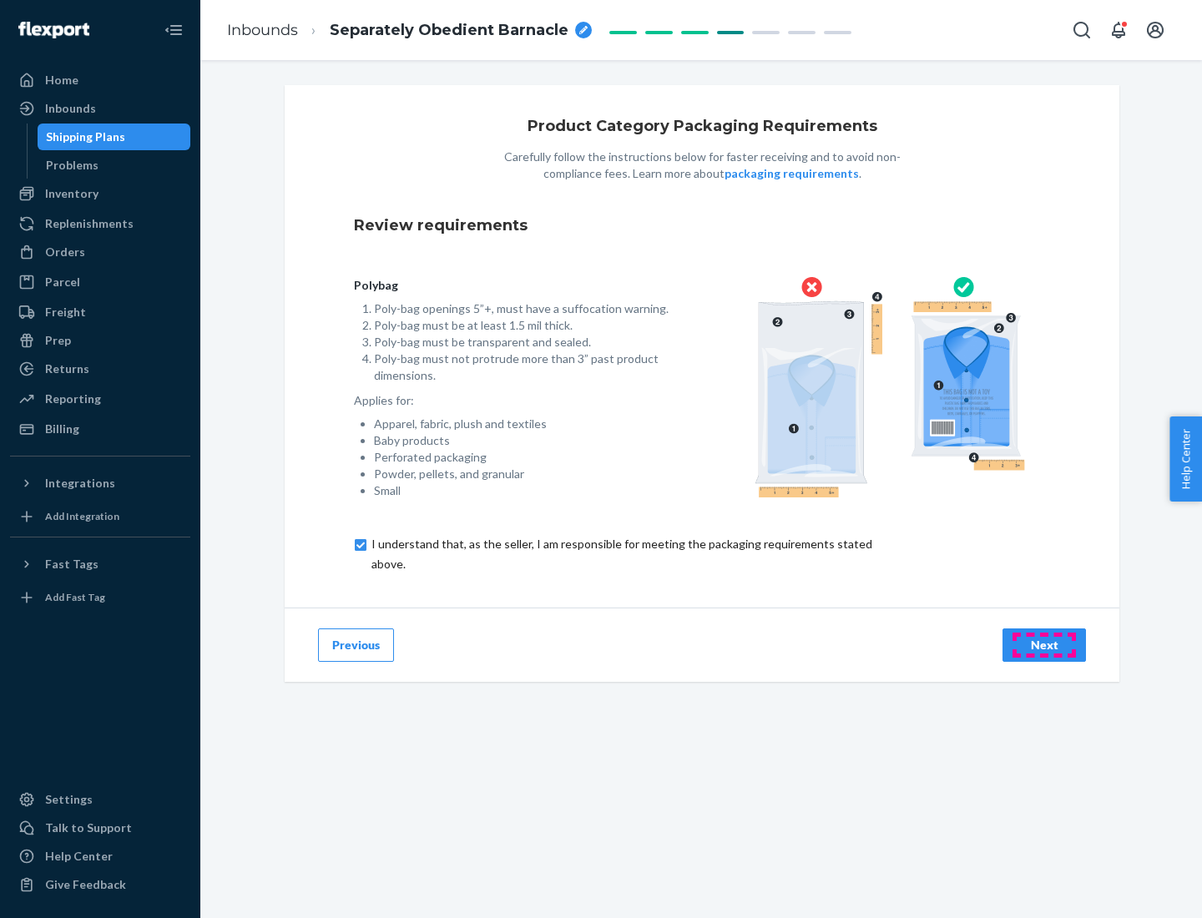
click at [1045, 645] on div "Next" at bounding box center [1044, 645] width 55 height 17
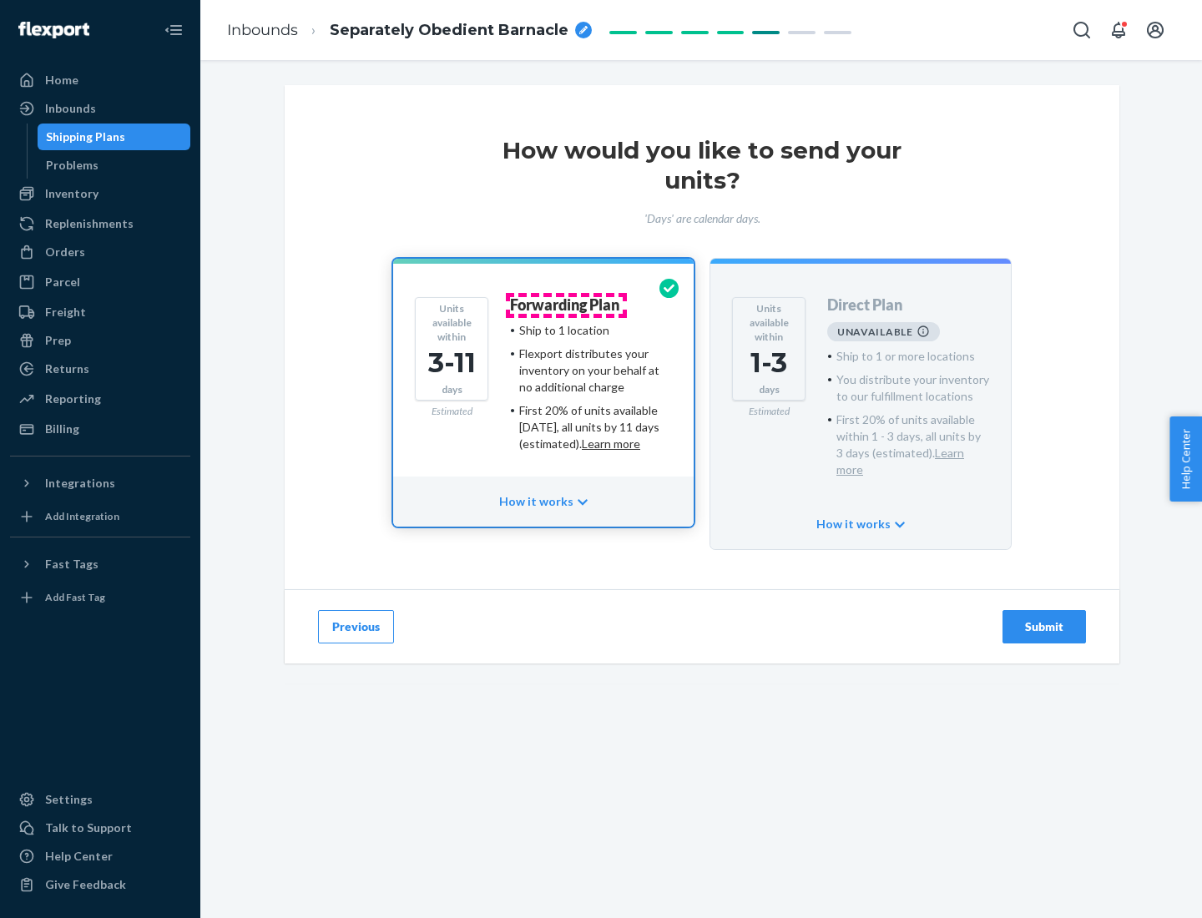
click at [566, 305] on h4 "Forwarding Plan" at bounding box center [564, 305] width 109 height 17
click at [1045, 619] on div "Submit" at bounding box center [1044, 627] width 55 height 17
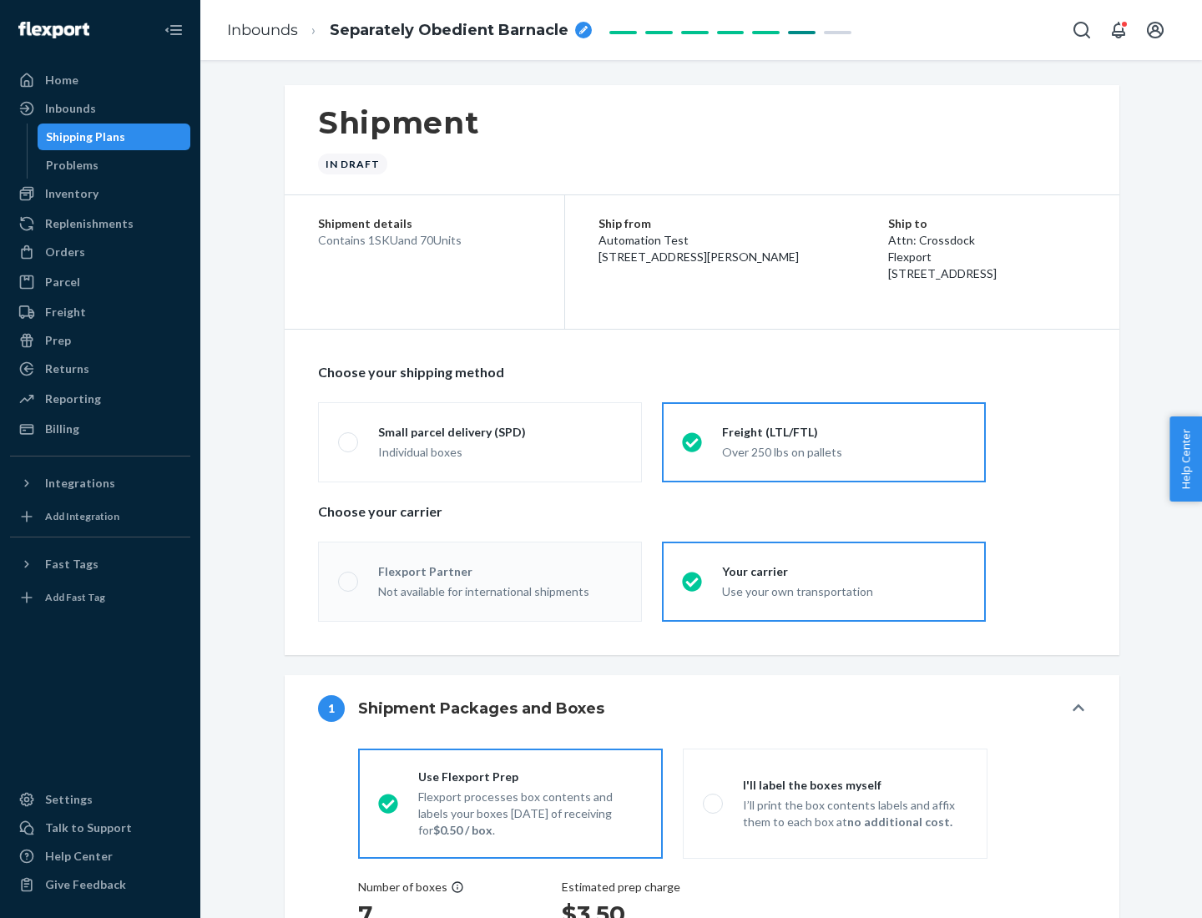
radio input "true"
radio input "false"
radio input "true"
radio input "false"
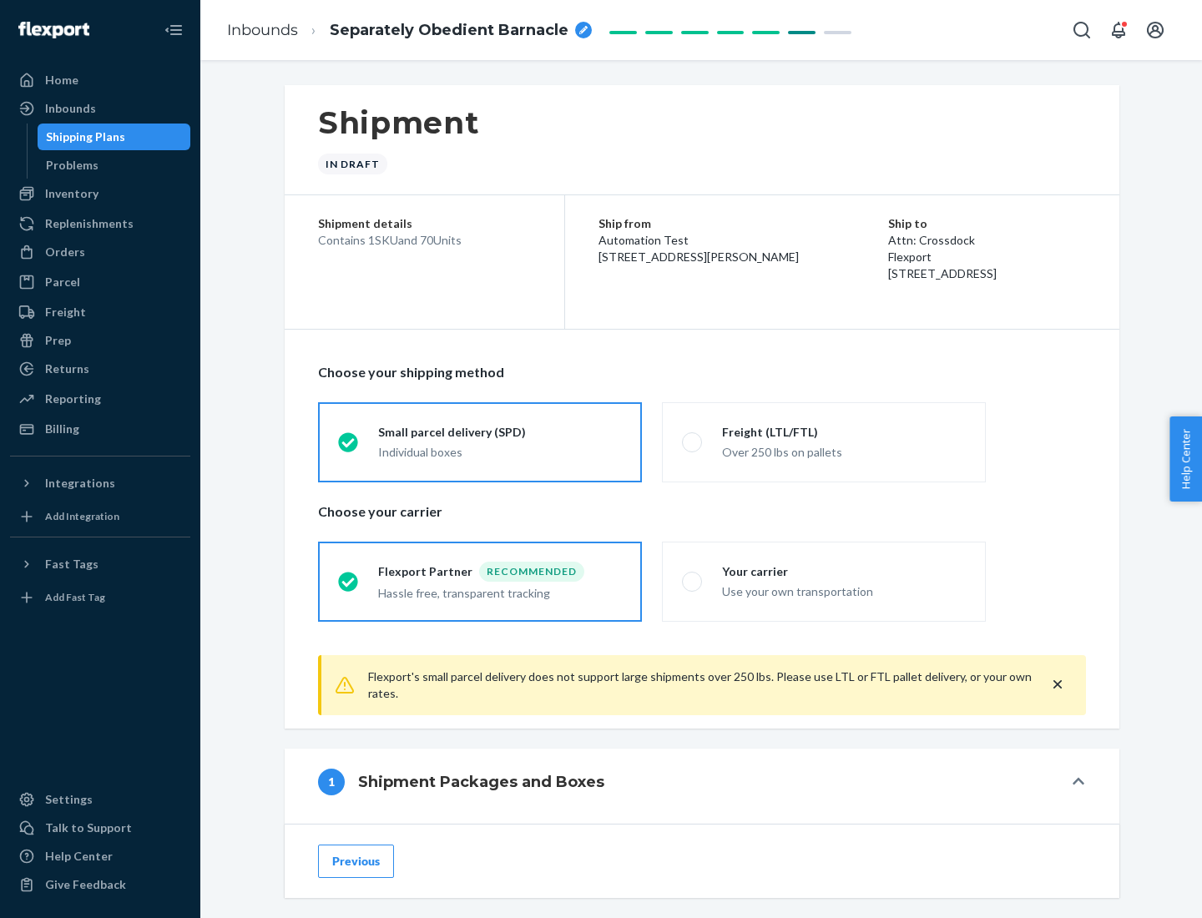
click at [824, 442] on div "Over 250 lbs on pallets" at bounding box center [844, 451] width 244 height 20
click at [693, 442] on input "Freight (LTL/FTL) Over 250 lbs on pallets" at bounding box center [687, 442] width 11 height 11
radio input "true"
radio input "false"
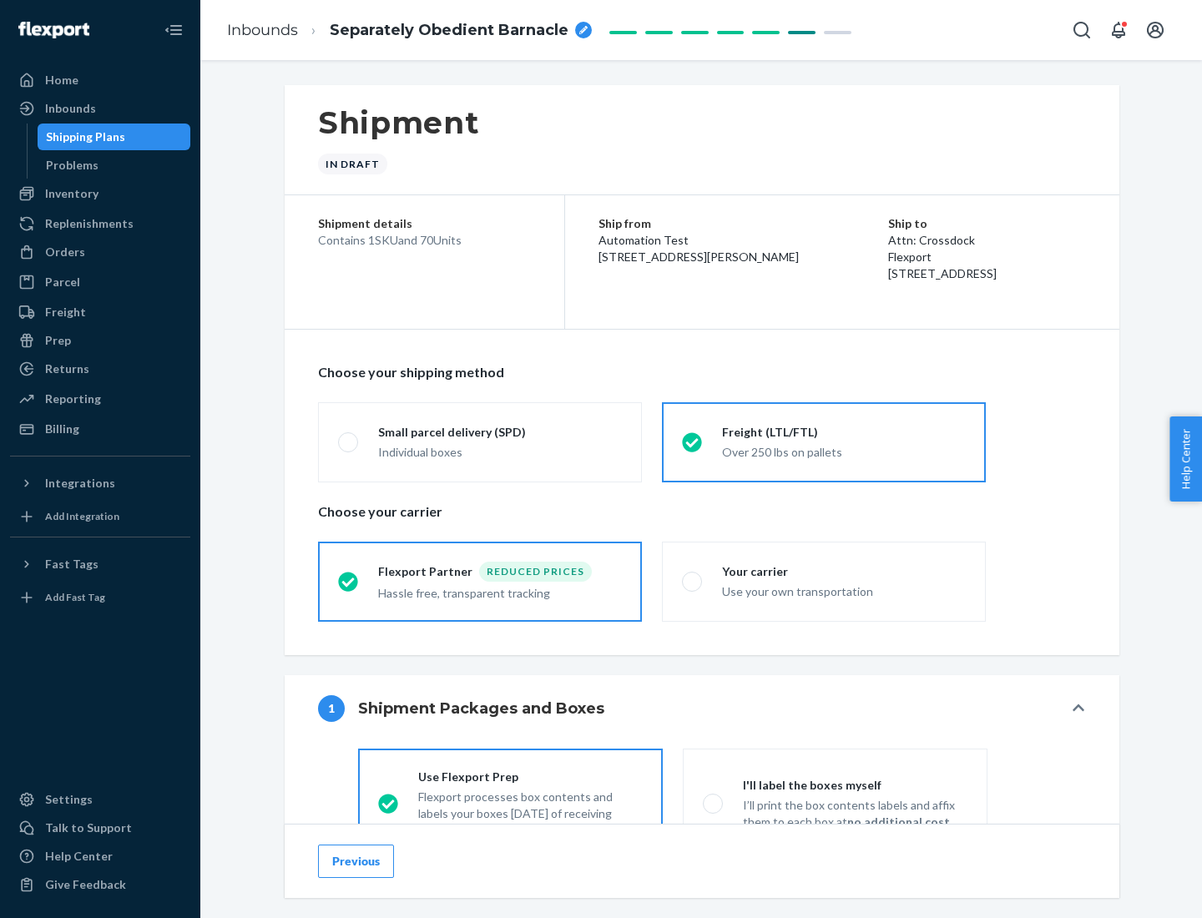
scroll to position [93, 0]
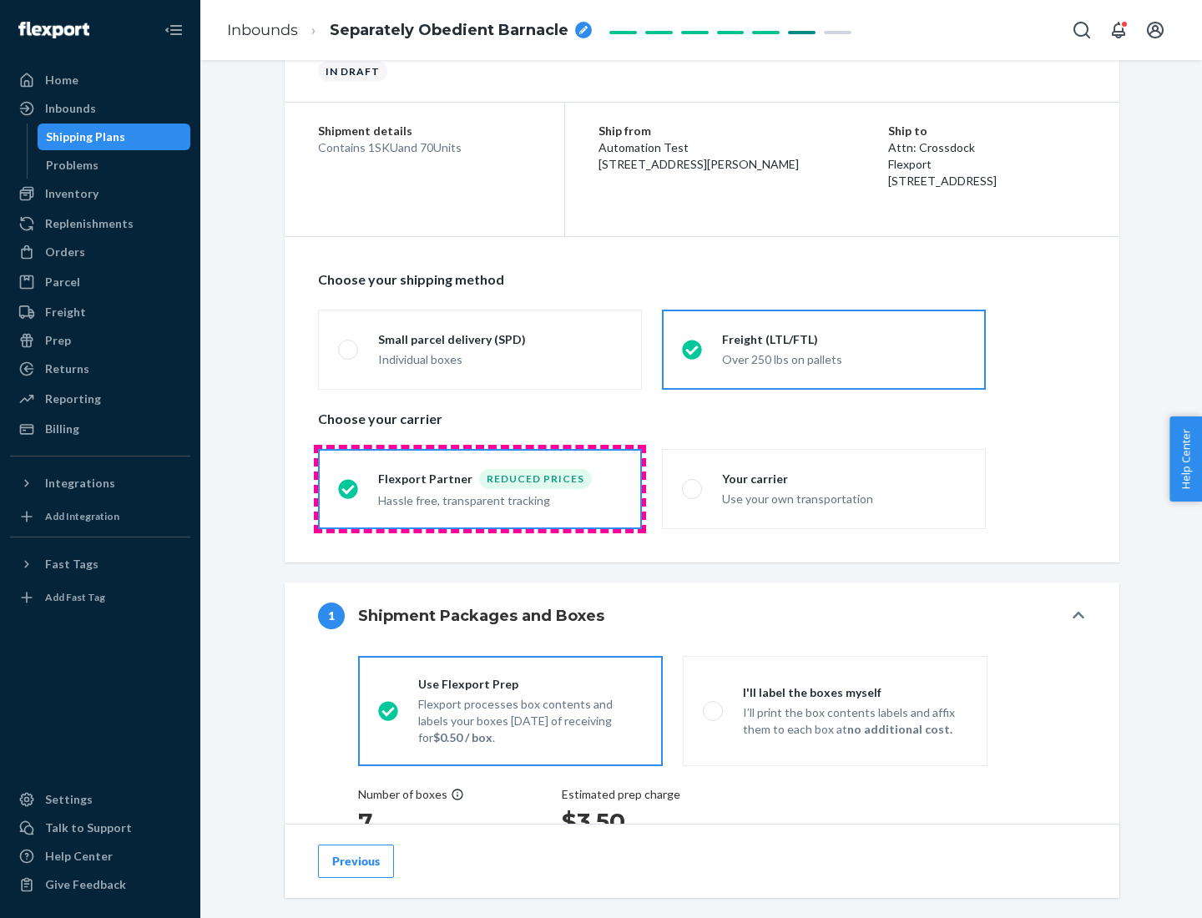
click at [480, 489] on div "Hassle free, transparent tracking" at bounding box center [500, 499] width 244 height 20
click at [349, 488] on input "Flexport Partner Reduced prices Hassle free, transparent tracking" at bounding box center [343, 488] width 11 height 11
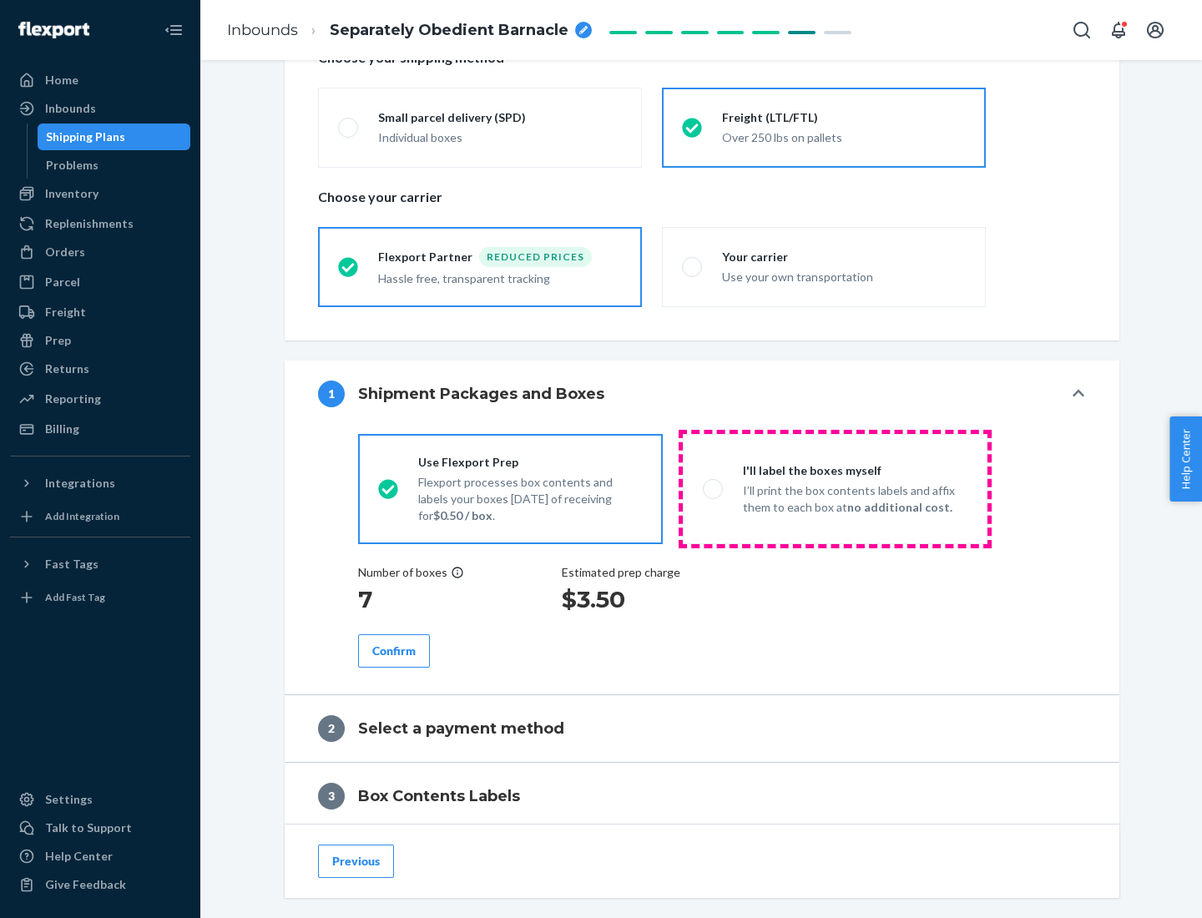
click at [835, 488] on p "I’ll print the box contents labels and affix them to each box at no additional …" at bounding box center [855, 499] width 225 height 33
click at [714, 488] on input "I'll label the boxes myself I’ll print the box contents labels and affix them t…" at bounding box center [708, 488] width 11 height 11
radio input "true"
radio input "false"
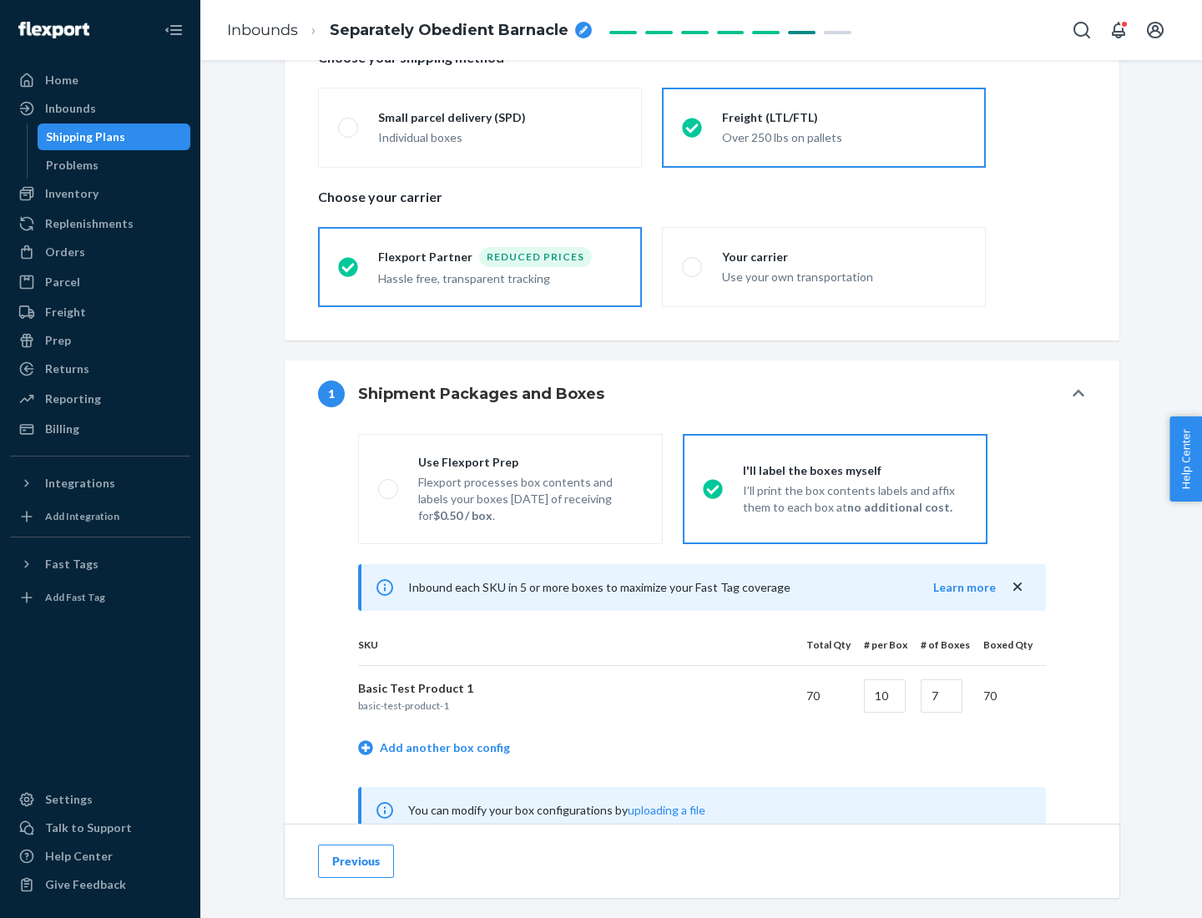
scroll to position [522, 0]
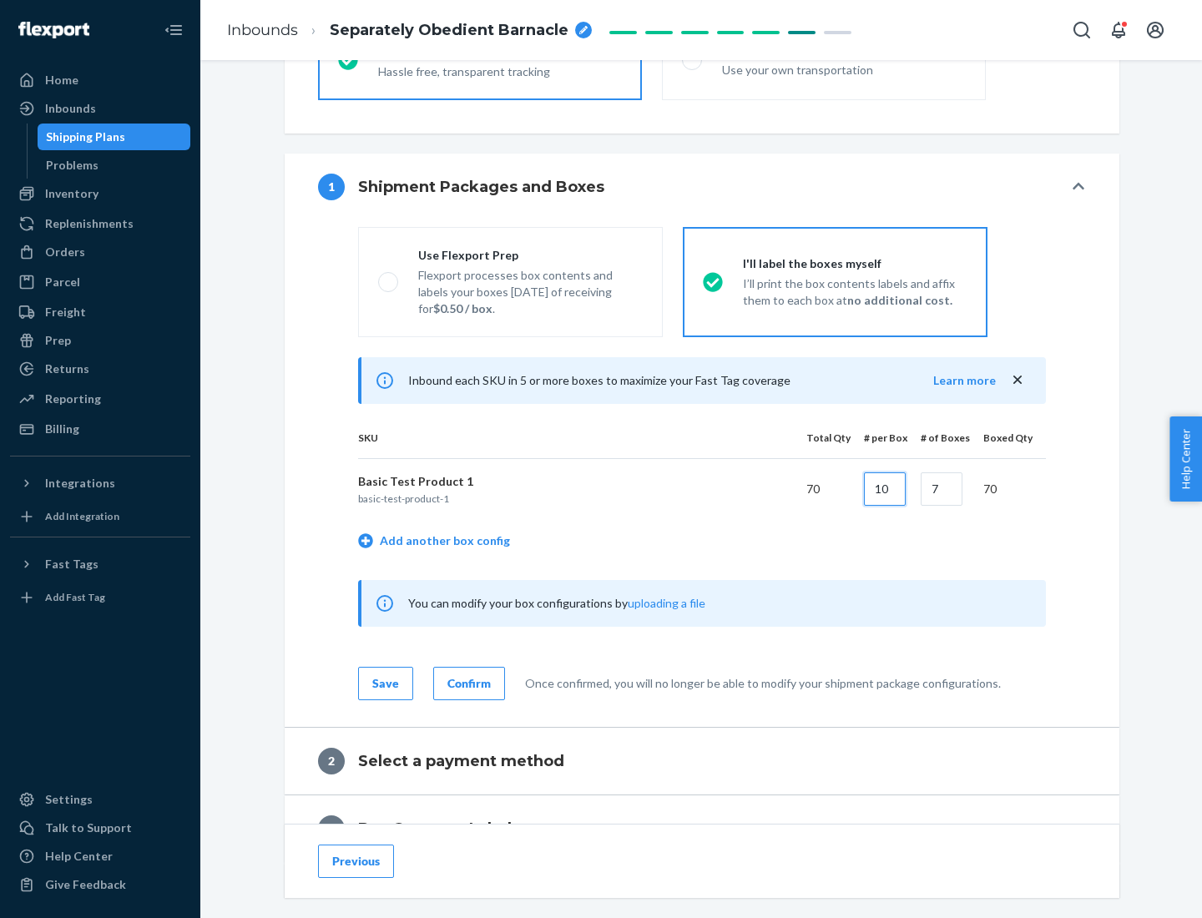
type input "10"
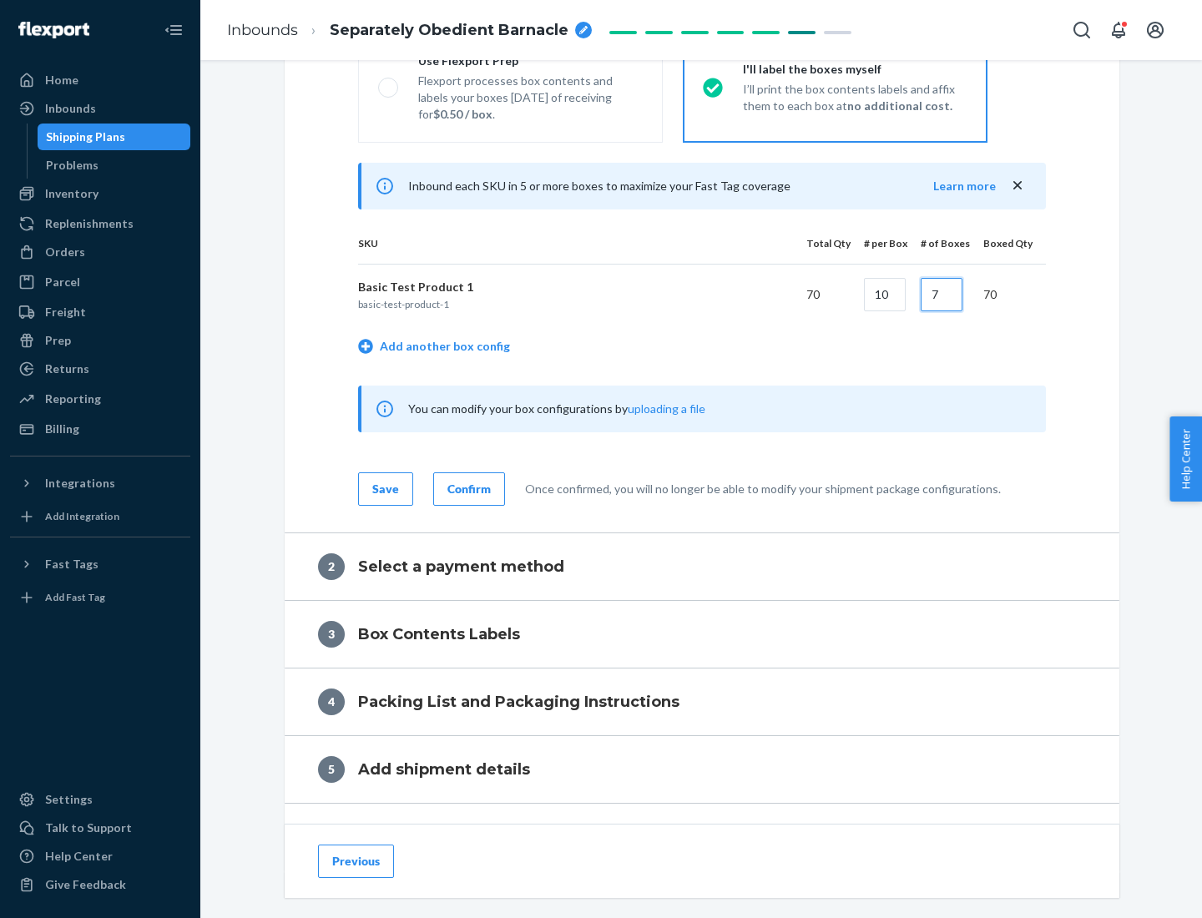
type input "7"
click at [467, 488] on div "Confirm" at bounding box center [469, 489] width 43 height 17
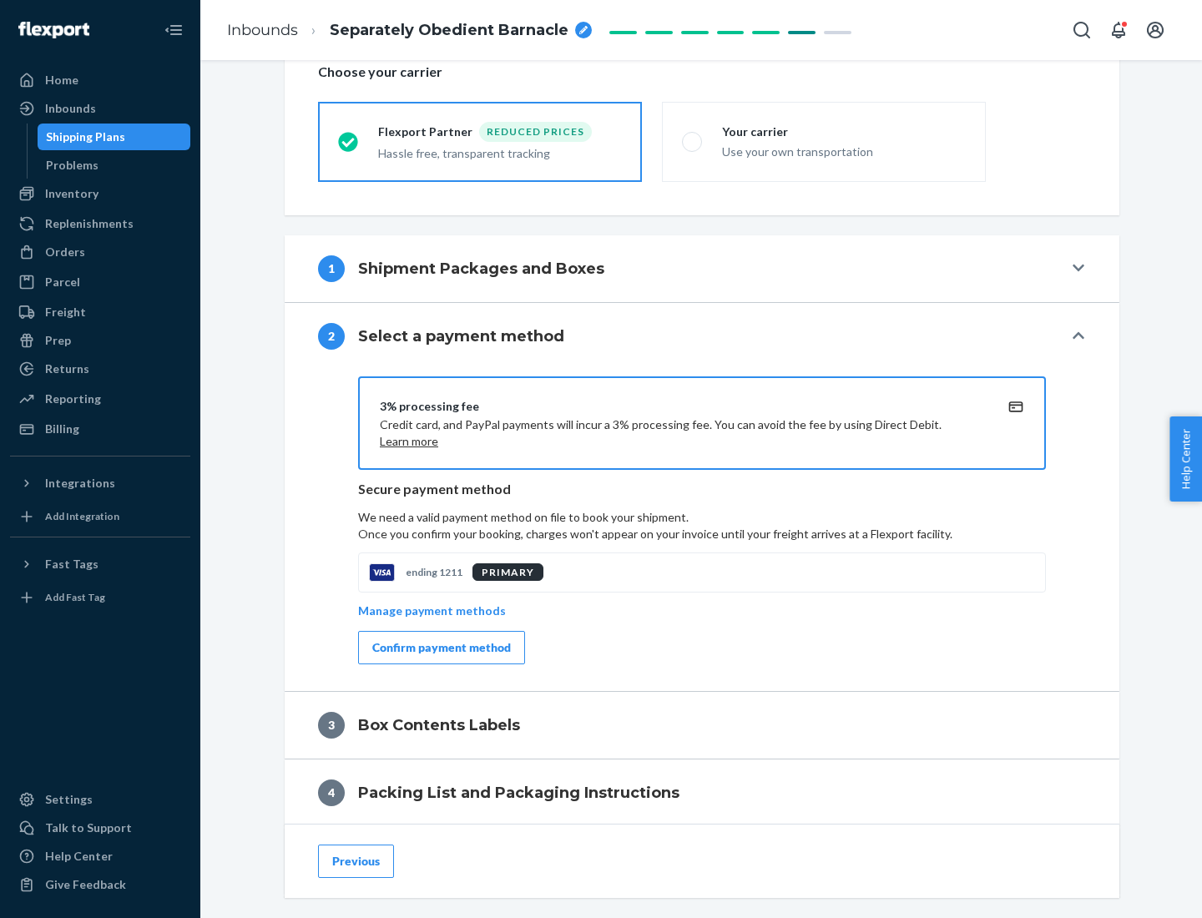
scroll to position [599, 0]
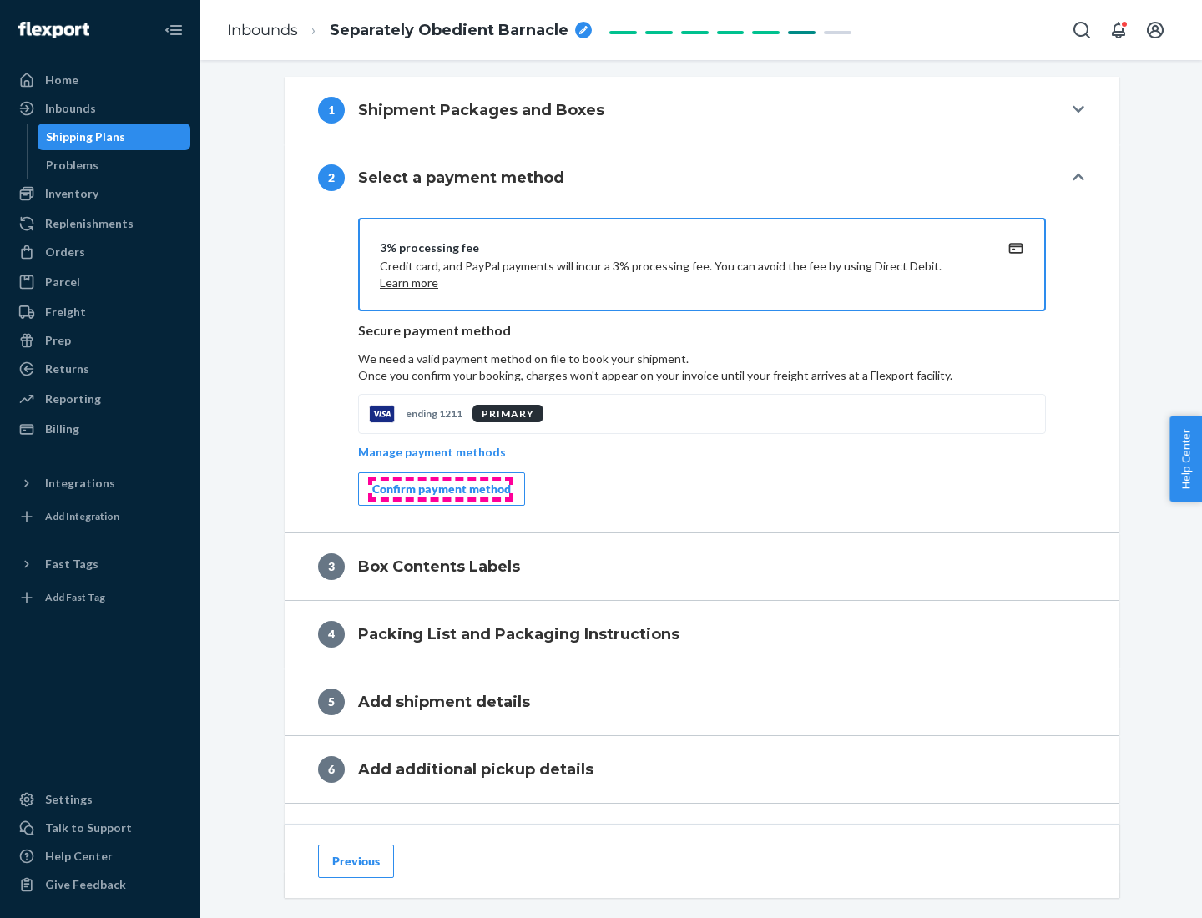
click at [440, 489] on div "Confirm payment method" at bounding box center [441, 489] width 139 height 17
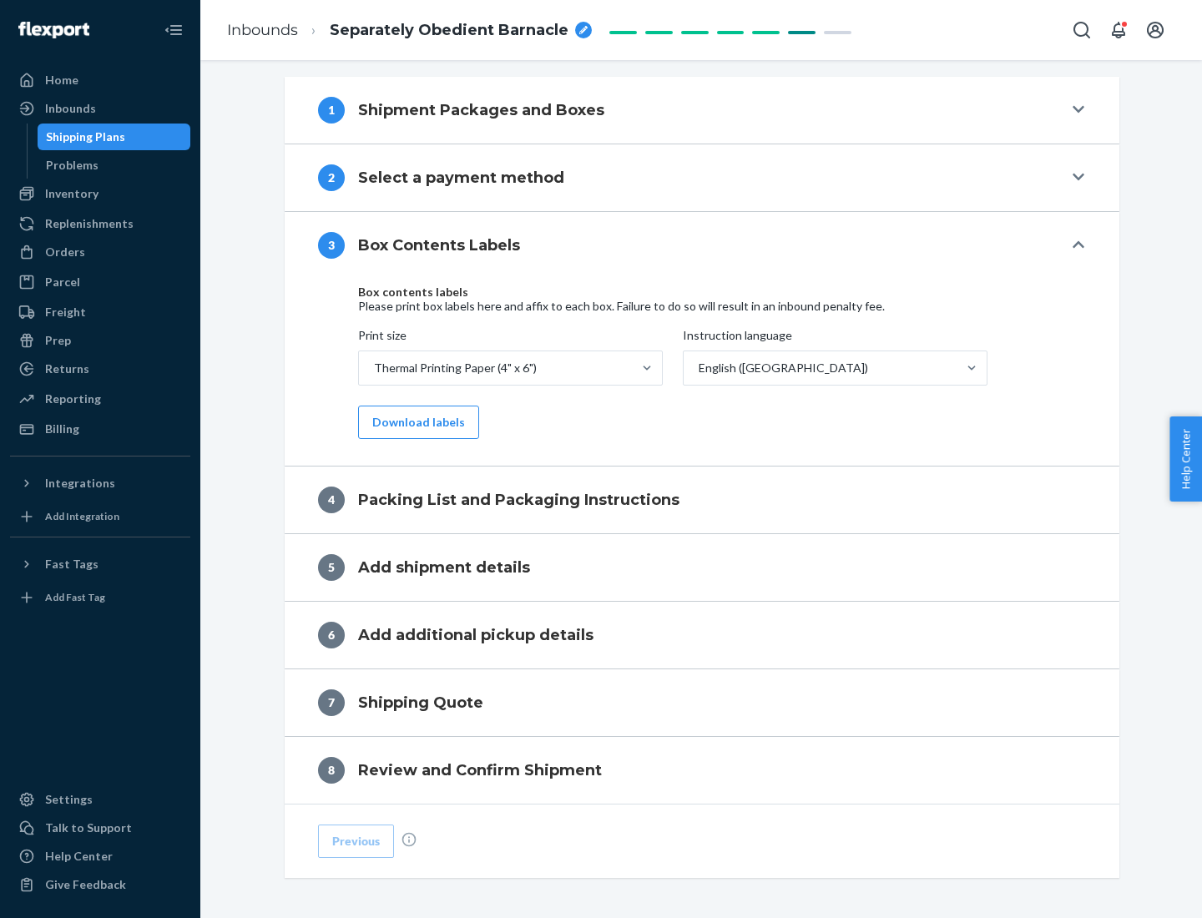
scroll to position [532, 0]
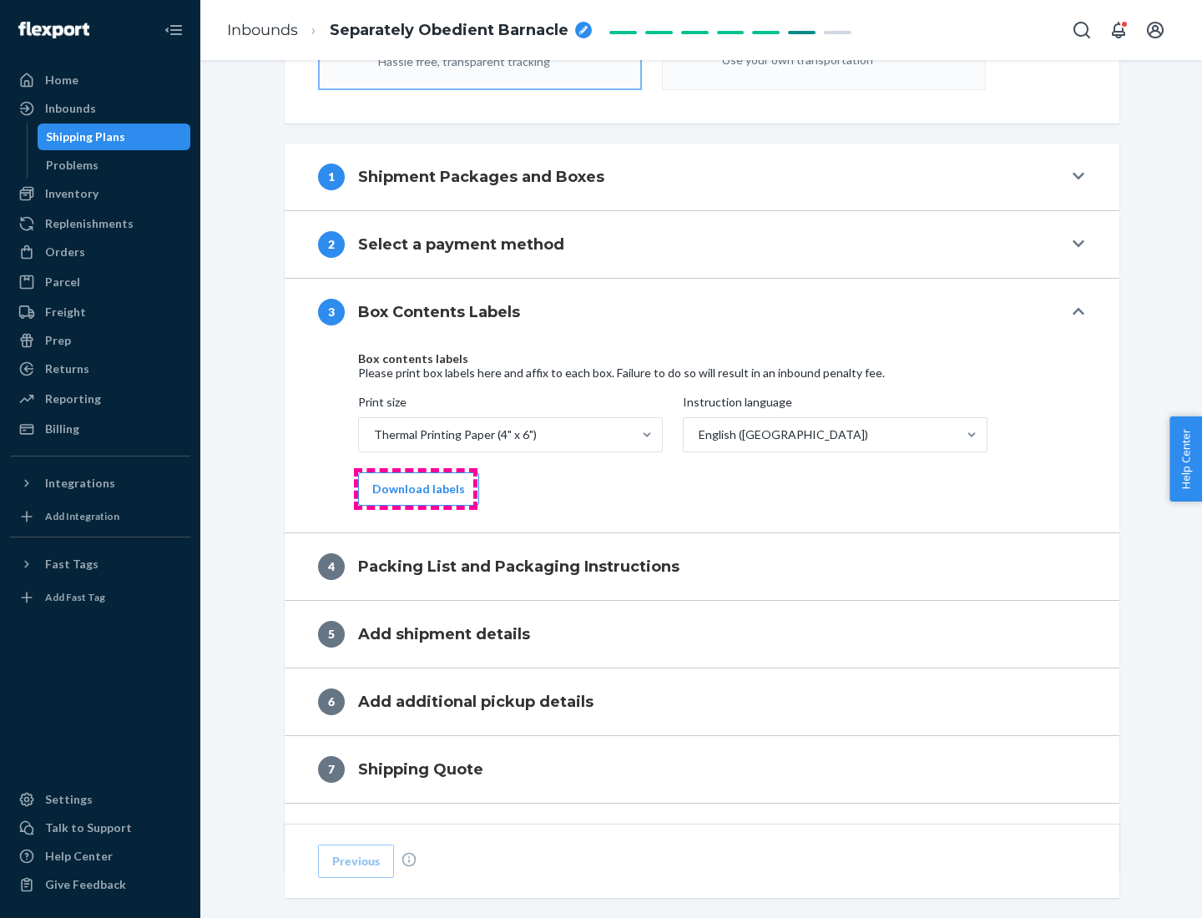
click at [415, 489] on button "Download labels" at bounding box center [418, 489] width 121 height 33
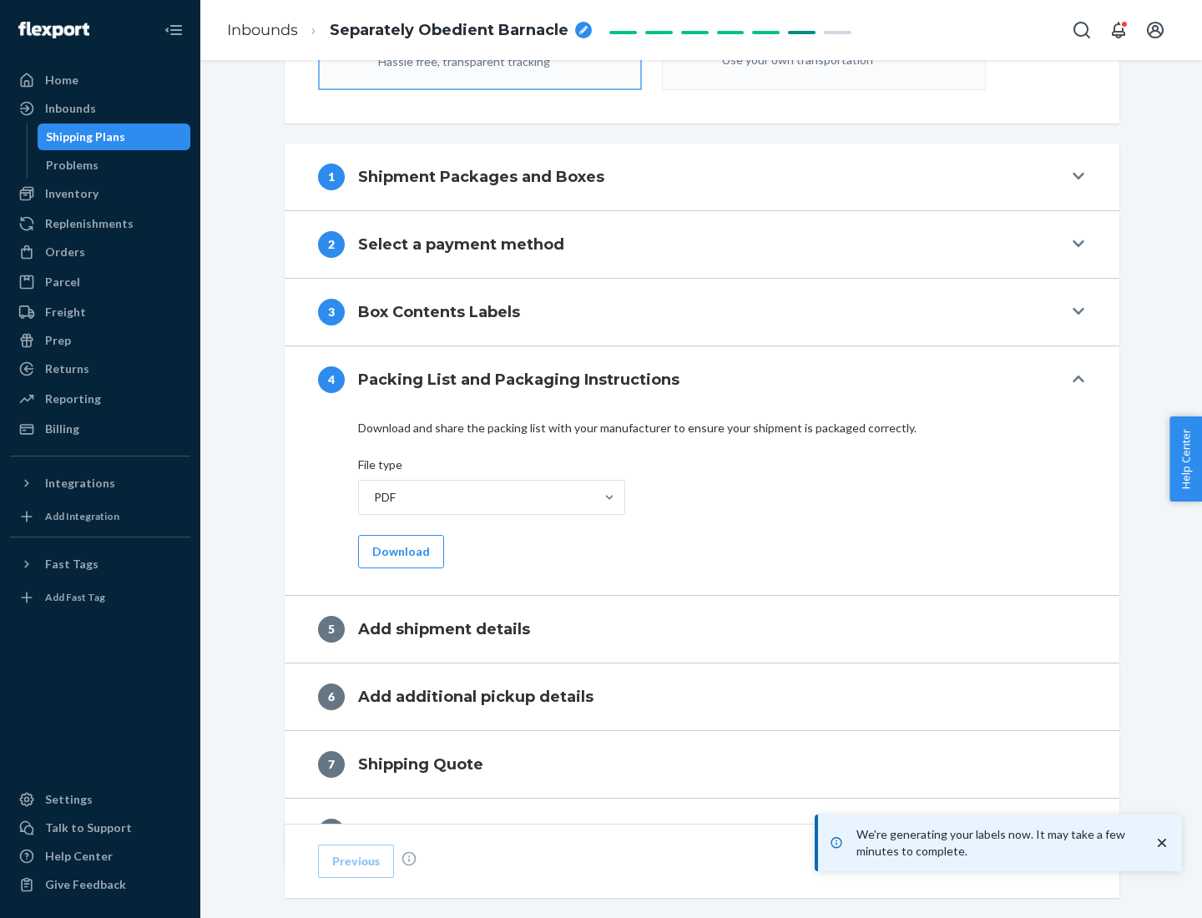
scroll to position [594, 0]
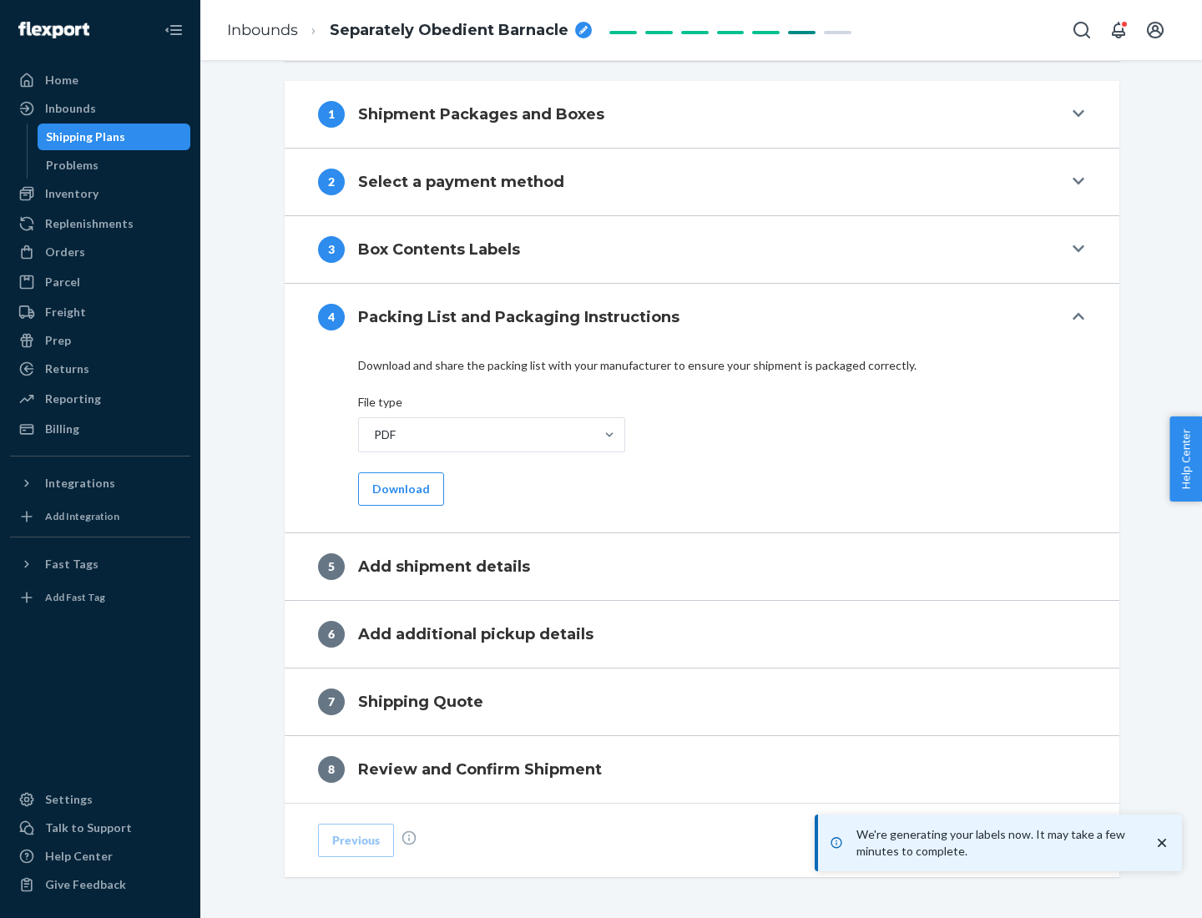
click at [399, 488] on button "Download" at bounding box center [401, 489] width 86 height 33
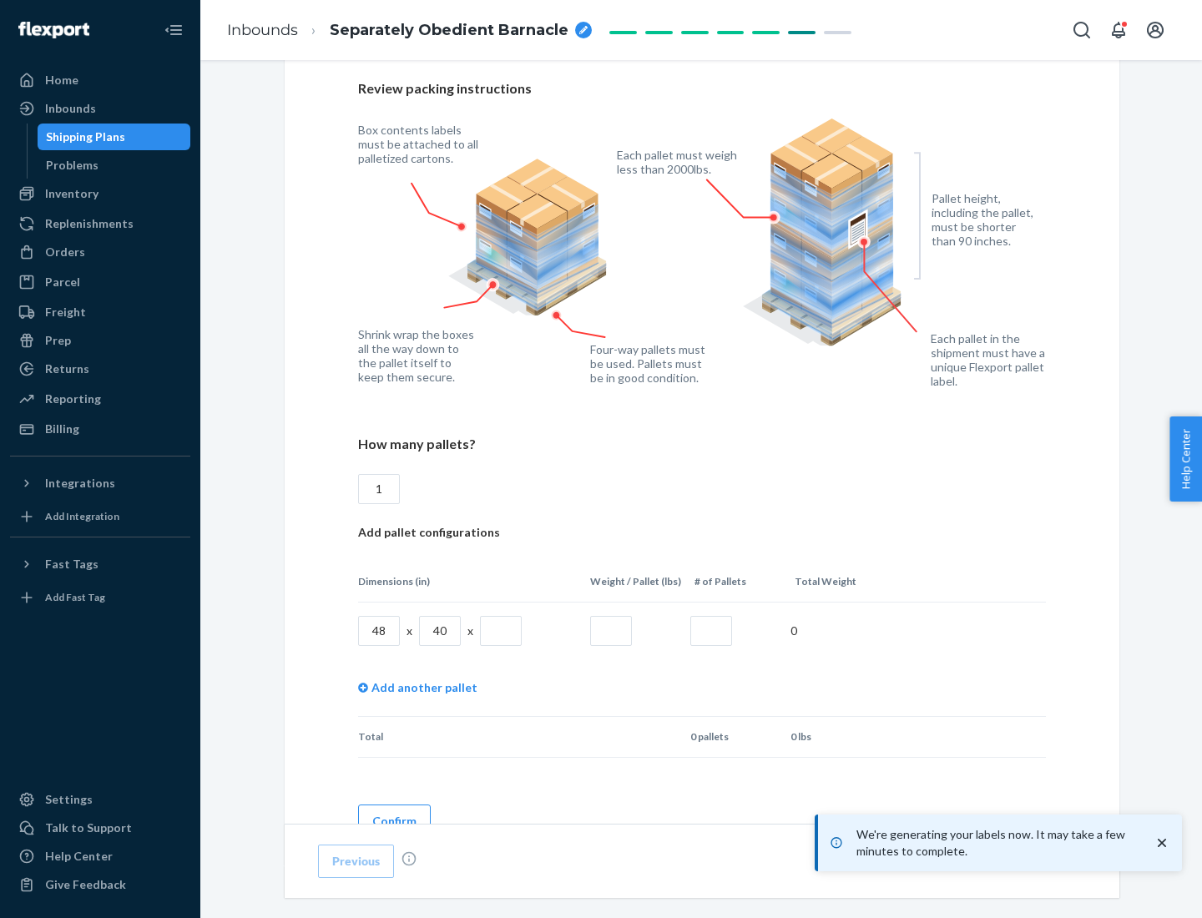
scroll to position [1213, 0]
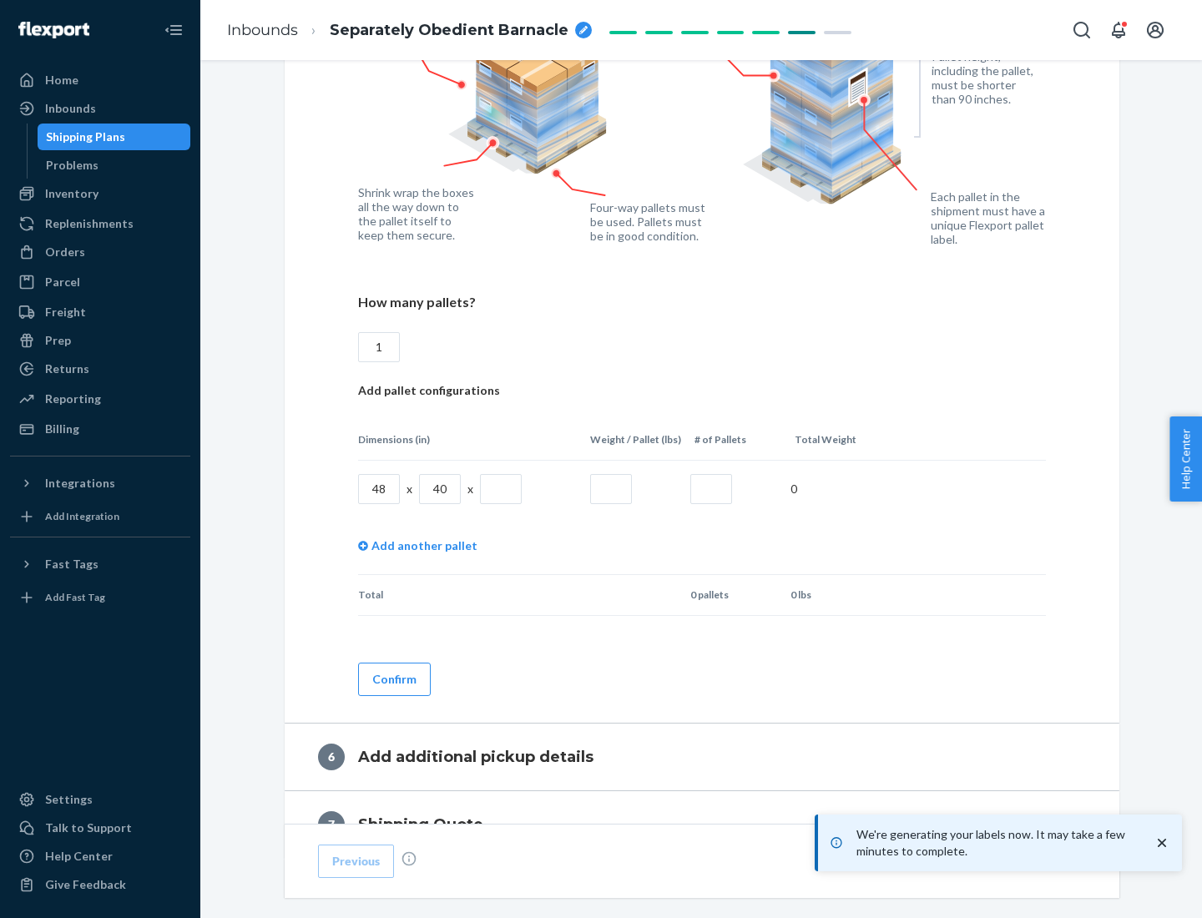
type input "1"
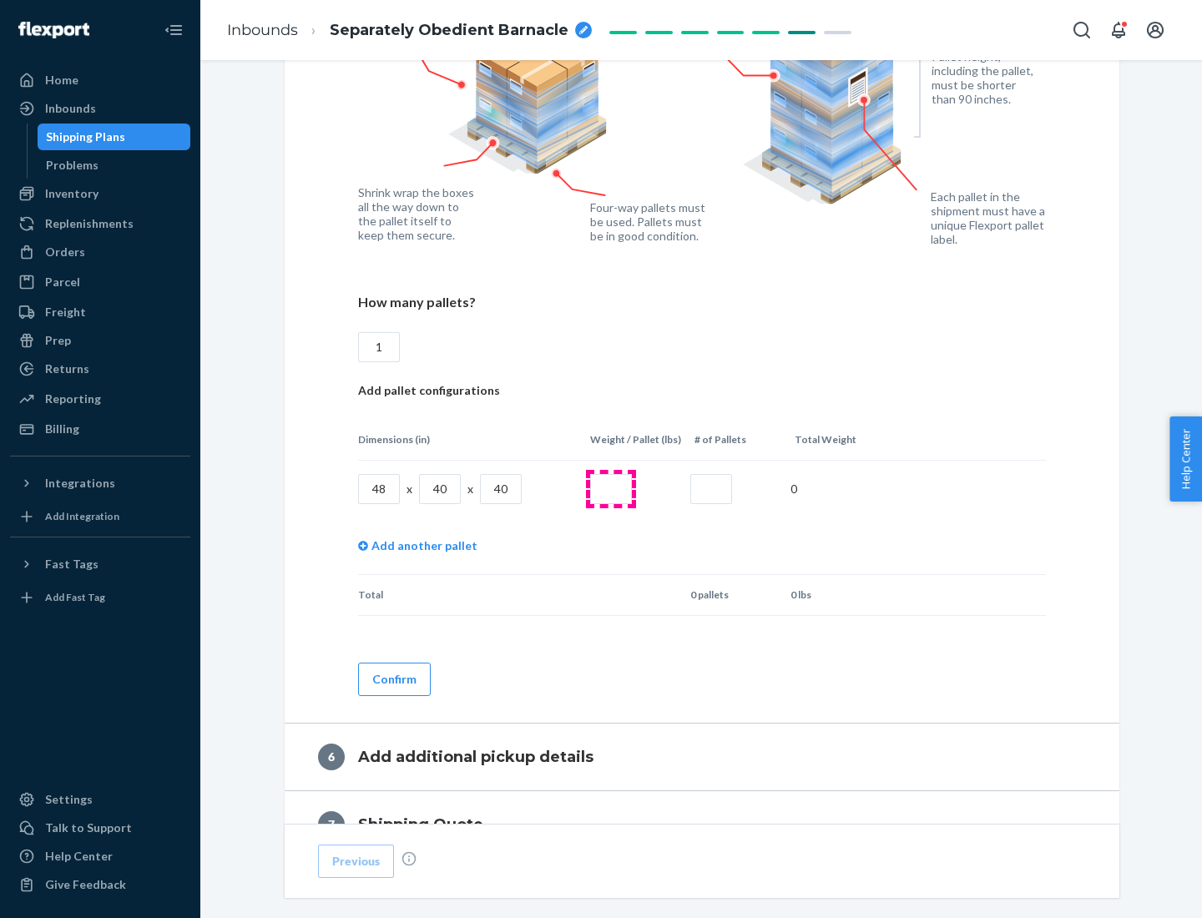
type input "40"
type input "200"
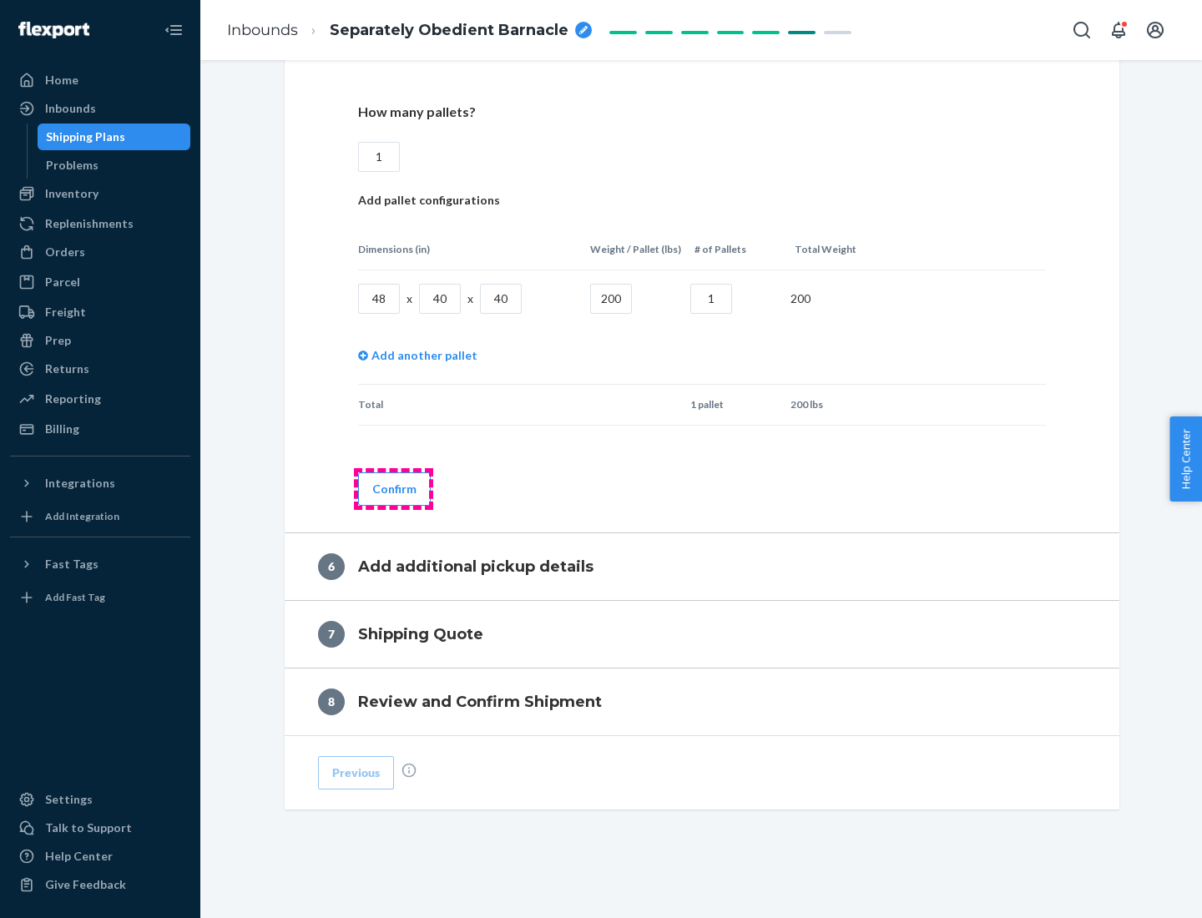
type input "1"
click at [393, 488] on button "Confirm" at bounding box center [394, 489] width 73 height 33
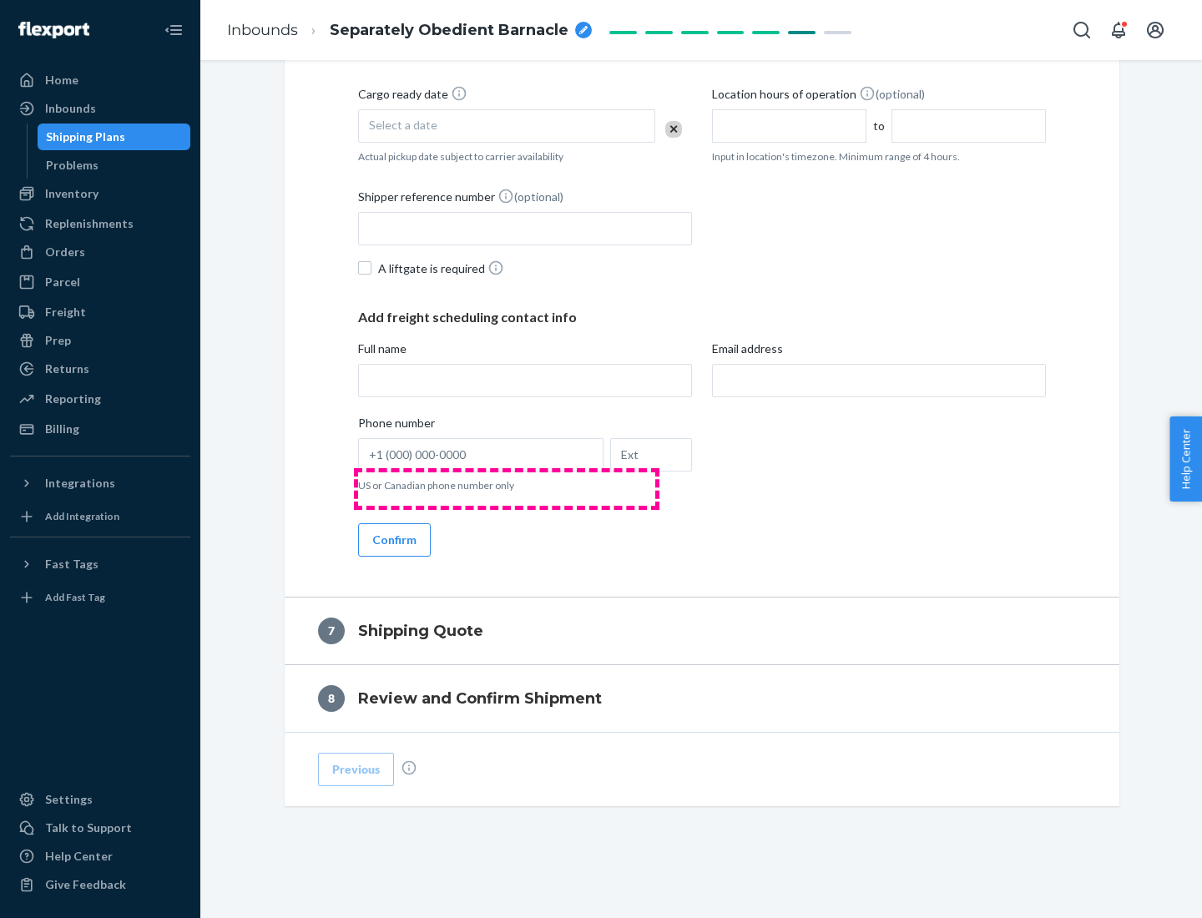
scroll to position [639, 0]
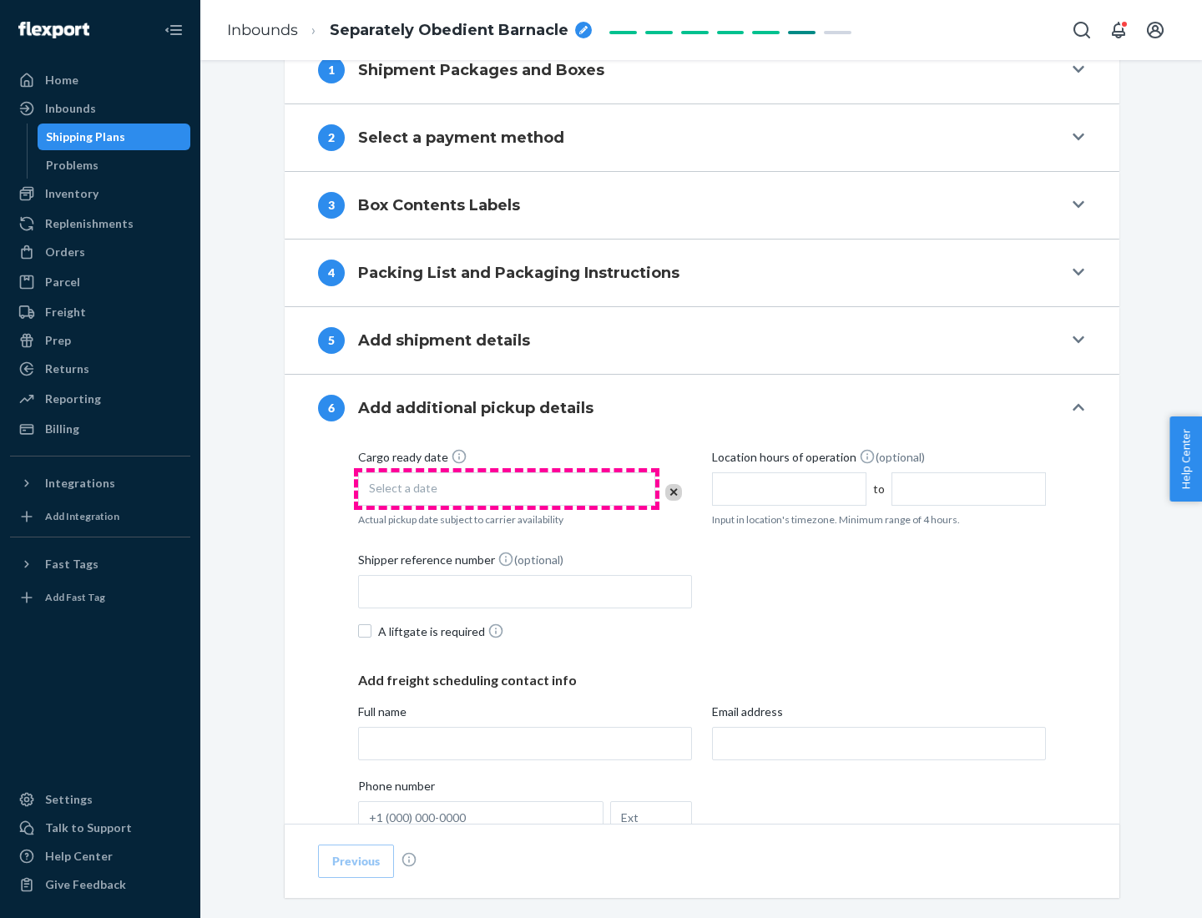
click at [507, 488] on div "Select a date" at bounding box center [506, 489] width 297 height 33
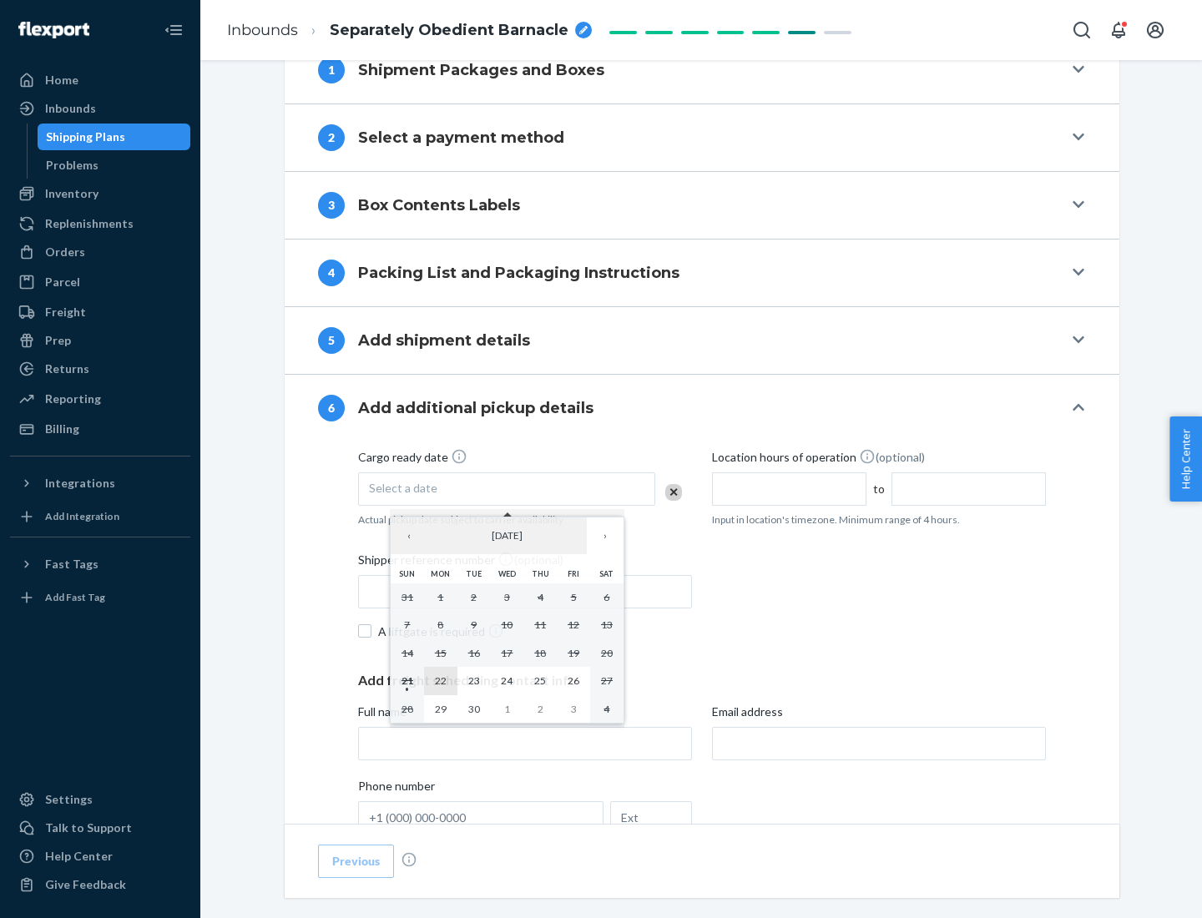
click at [440, 680] on abbr "22" at bounding box center [441, 681] width 12 height 13
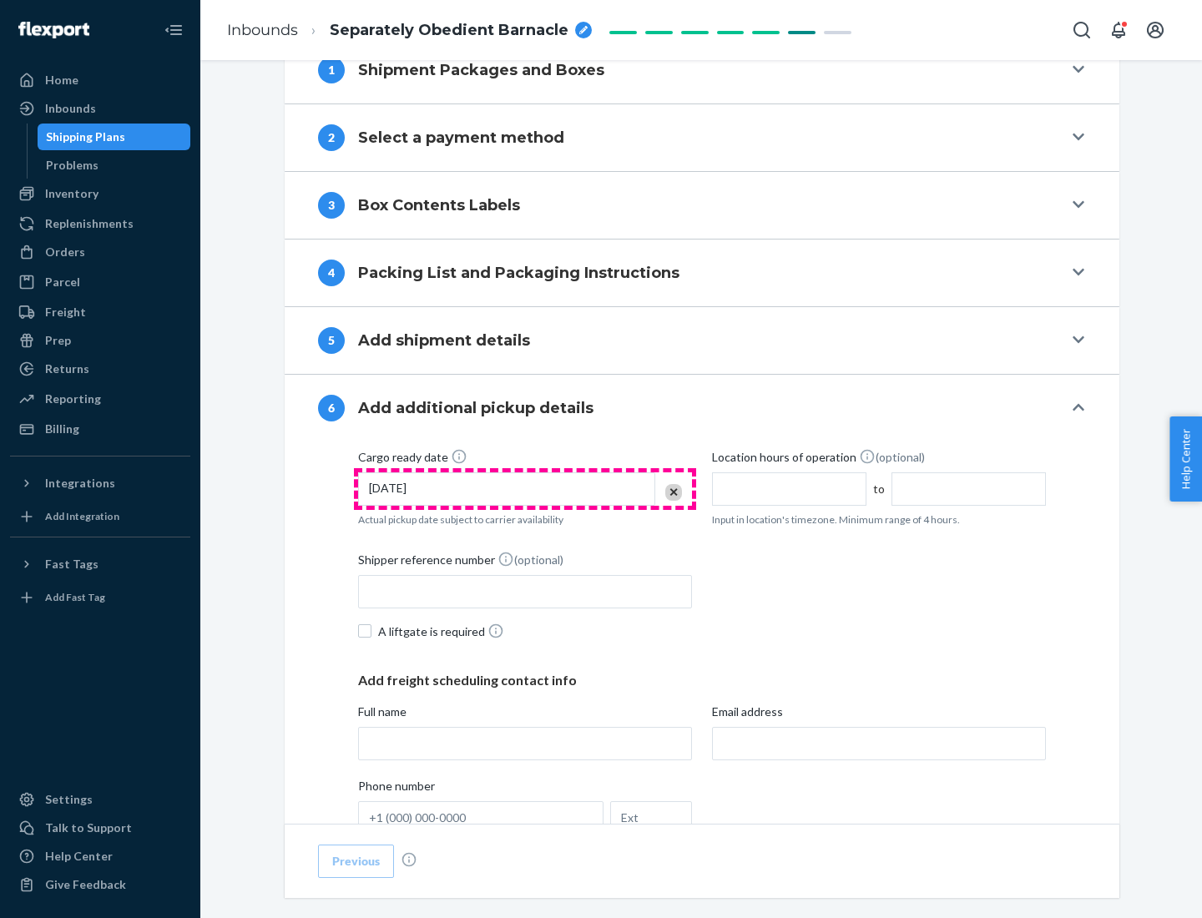
scroll to position [893, 0]
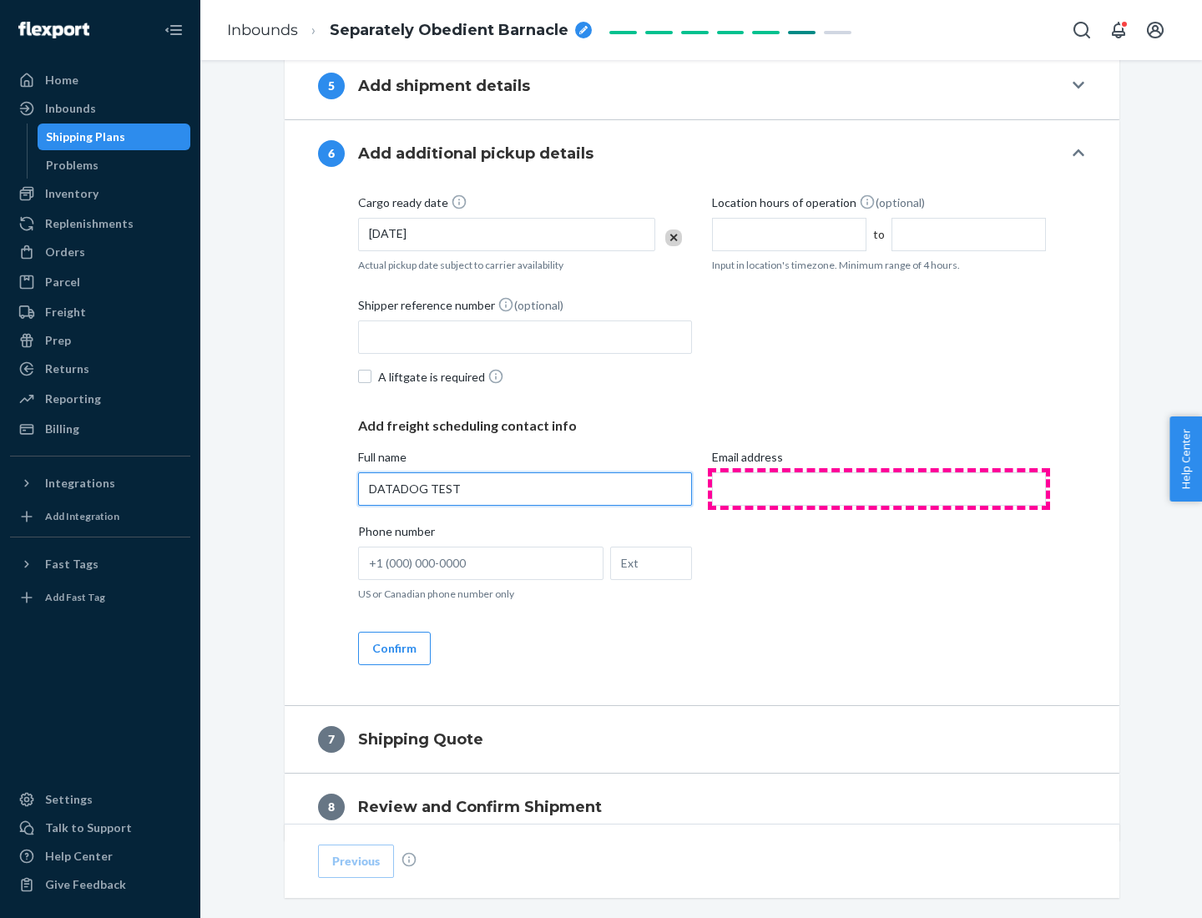
type input "DATADOG TEST"
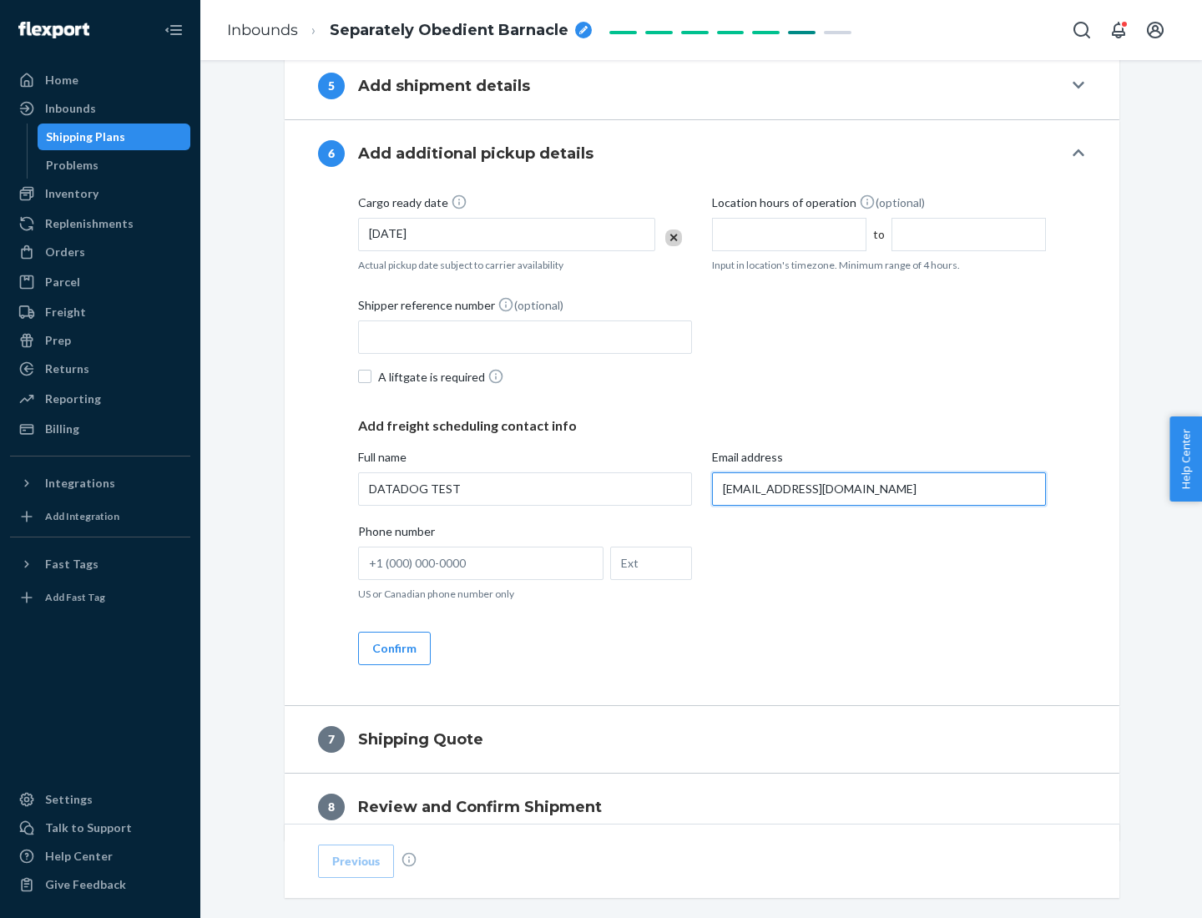
scroll to position [968, 0]
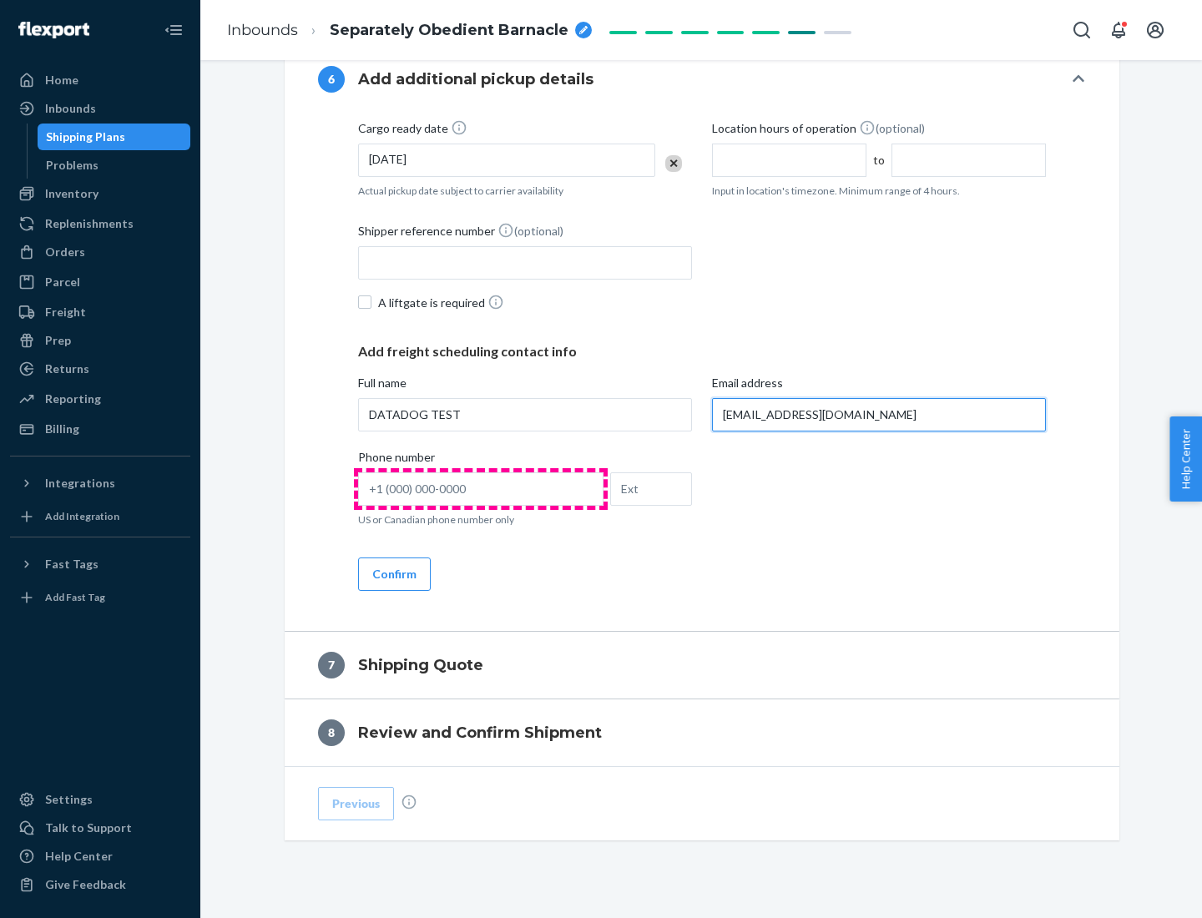
type input "[EMAIL_ADDRESS][DOMAIN_NAME]"
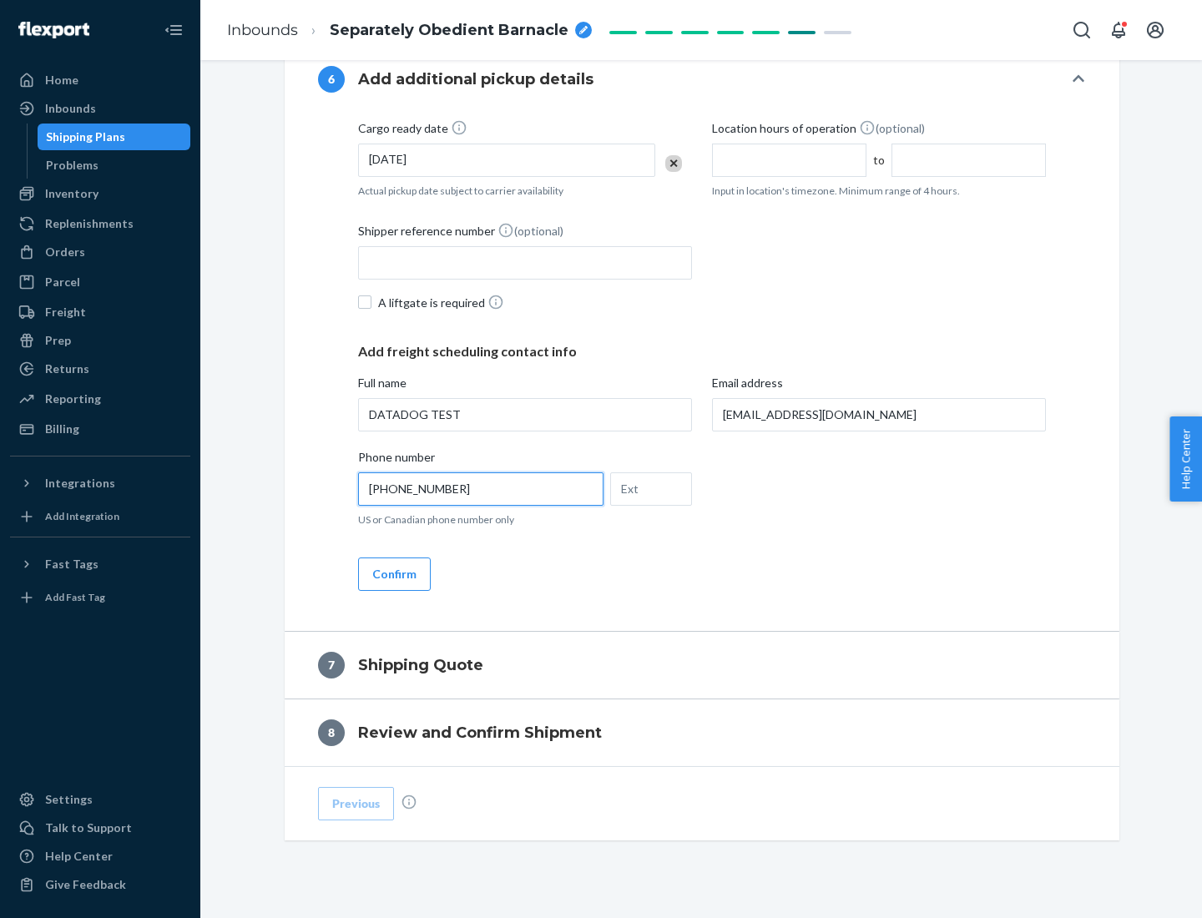
scroll to position [1002, 0]
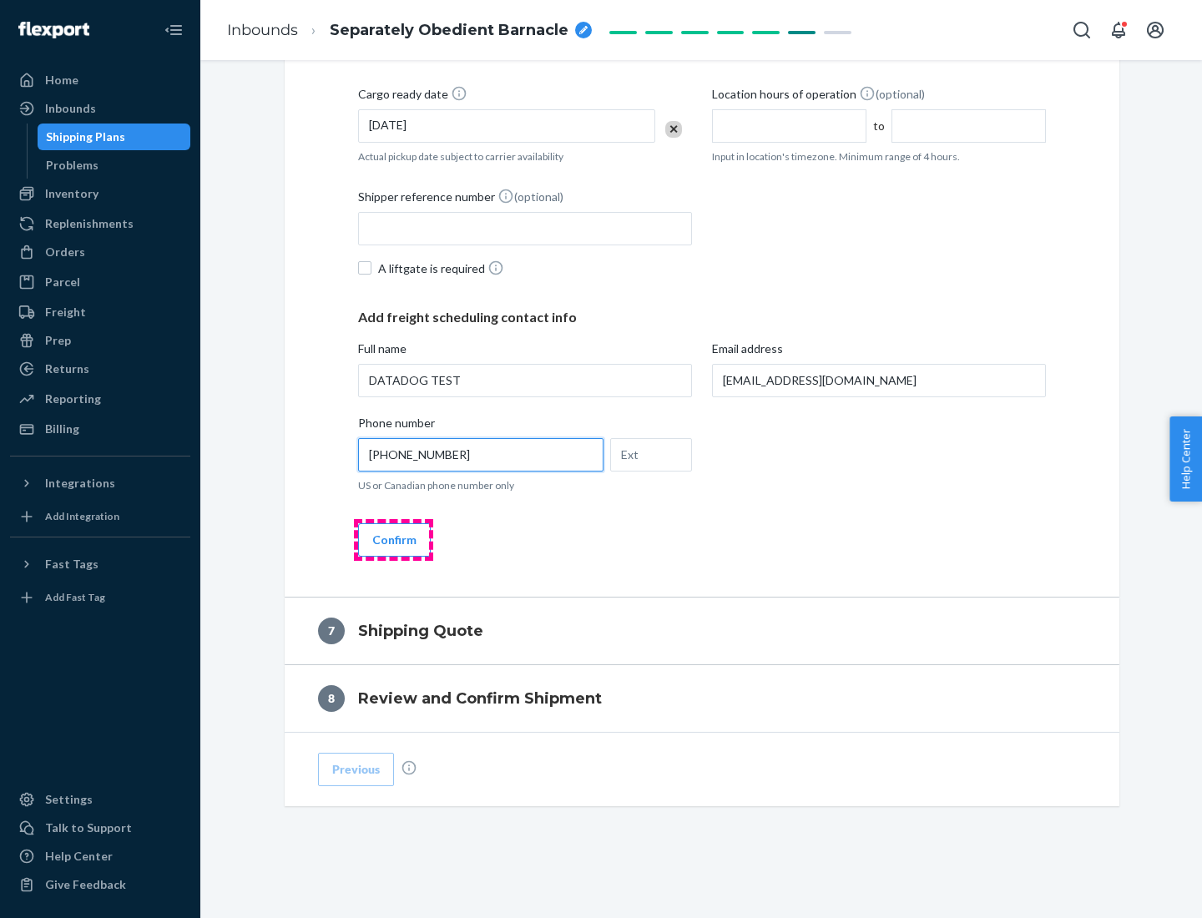
type input "[PHONE_NUMBER]"
click at [393, 539] on button "Confirm" at bounding box center [394, 540] width 73 height 33
